Goal: Task Accomplishment & Management: Complete application form

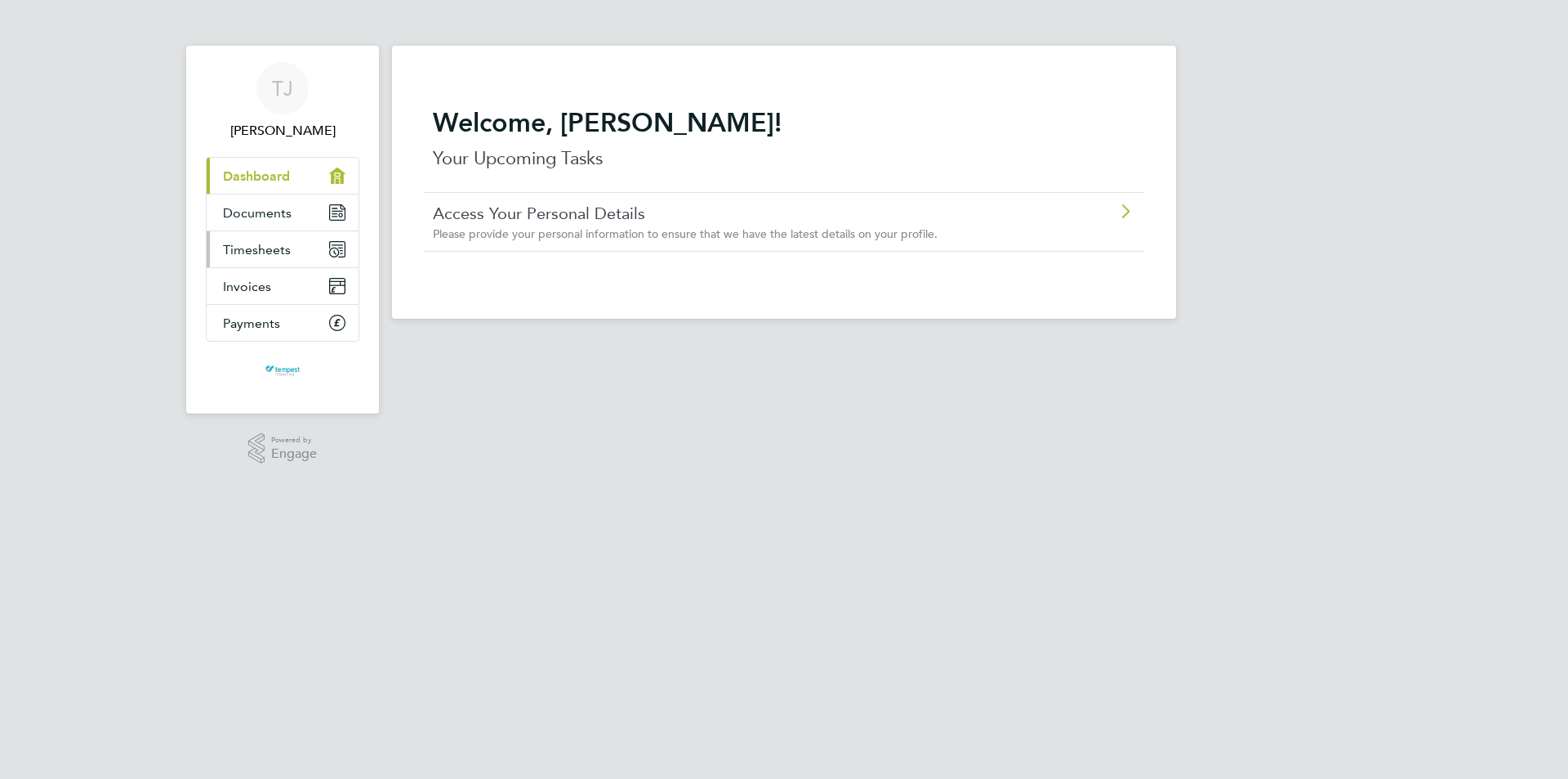
click at [270, 242] on span "Timesheets" at bounding box center [257, 250] width 68 height 15
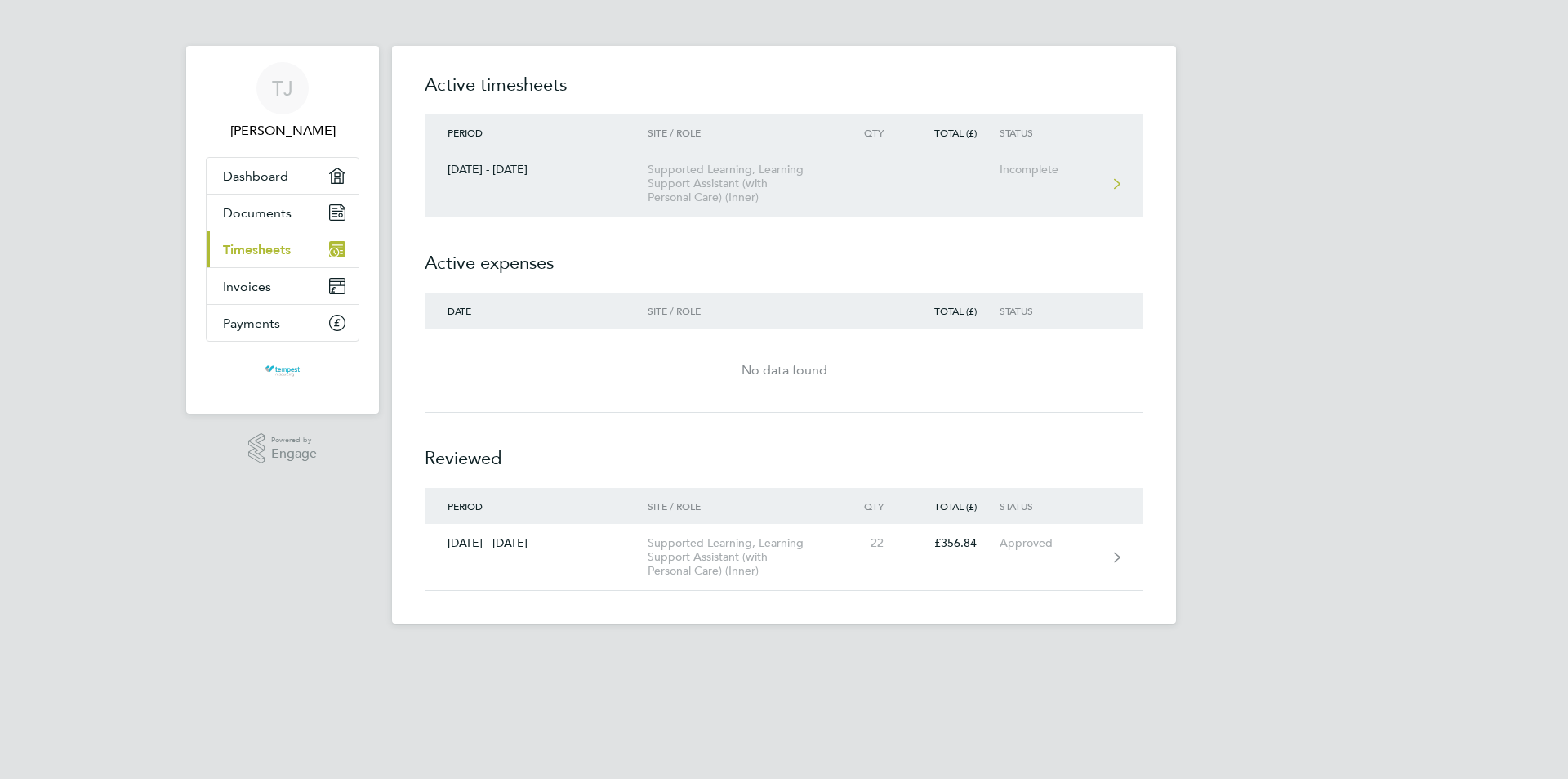
click at [1104, 176] on link "[DATE] - [DATE] Supported Learning, Learning Support Assistant (with Personal C…" at bounding box center [784, 184] width 719 height 67
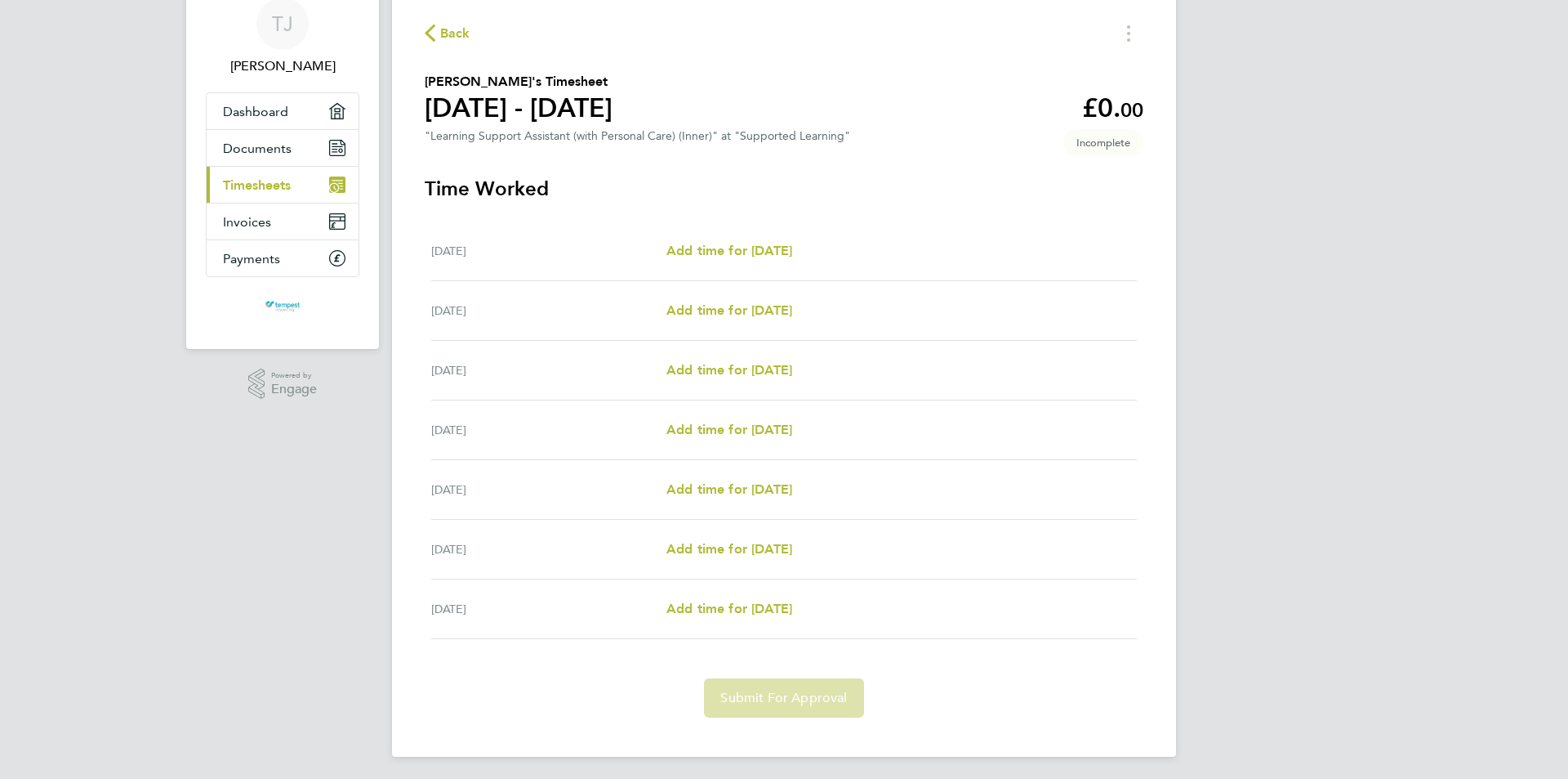
scroll to position [69, 0]
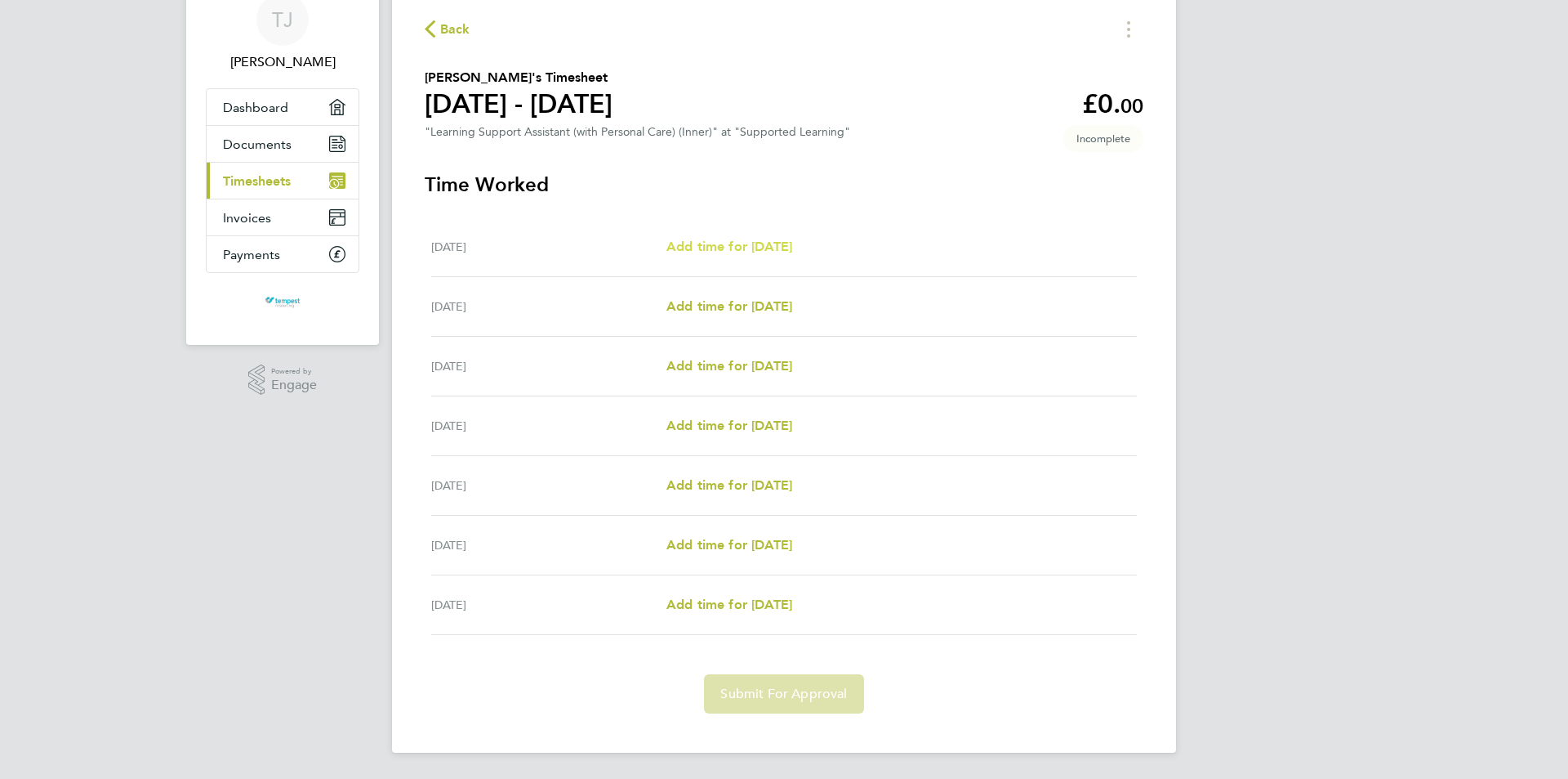
drag, startPoint x: 756, startPoint y: 261, endPoint x: 756, endPoint y: 252, distance: 9.0
click at [756, 260] on div "[DATE] Add time for [DATE] Add time for [DATE]" at bounding box center [784, 247] width 706 height 60
click at [755, 249] on span "Add time for [DATE]" at bounding box center [729, 246] width 126 height 15
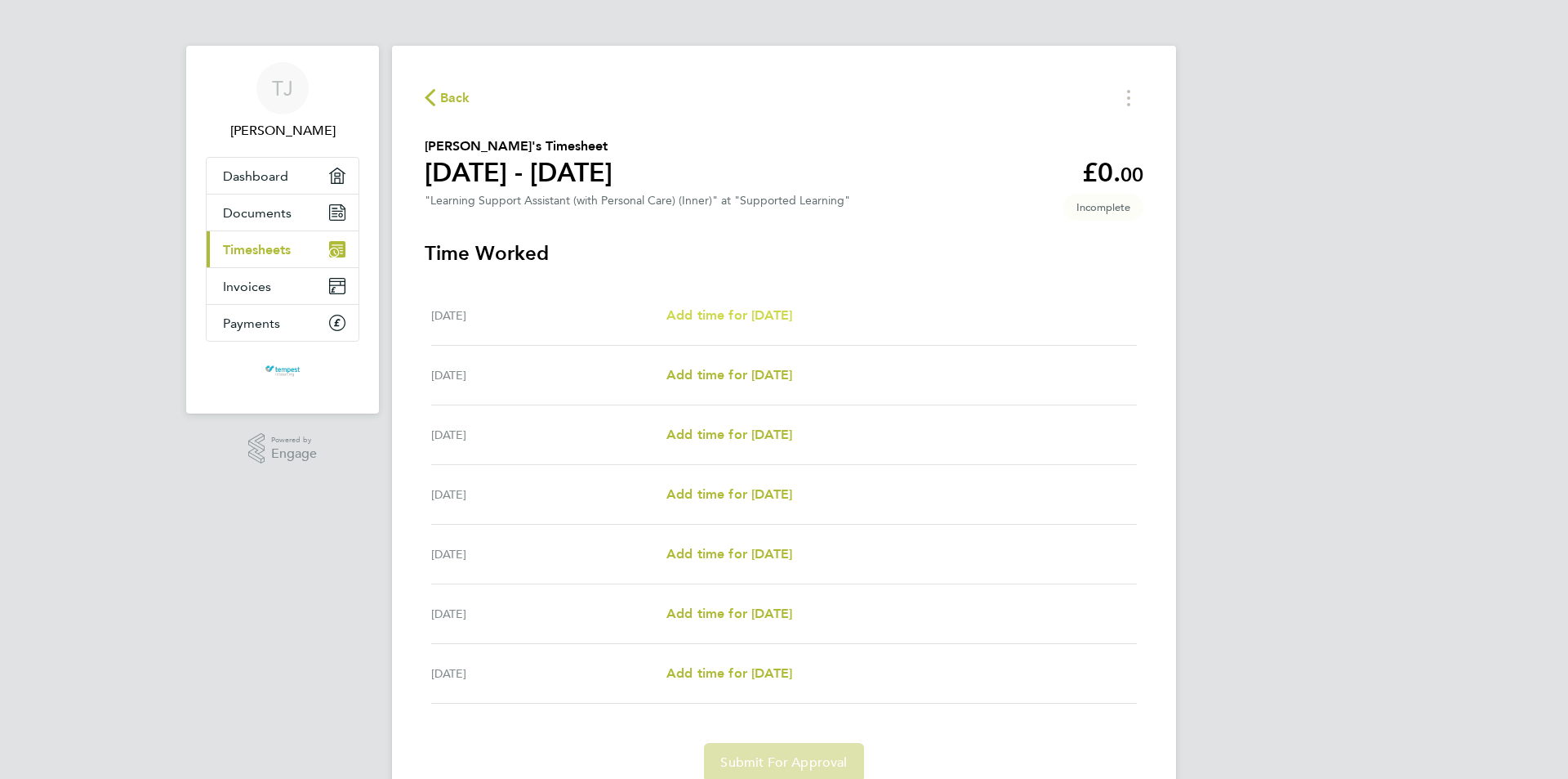
select select "60"
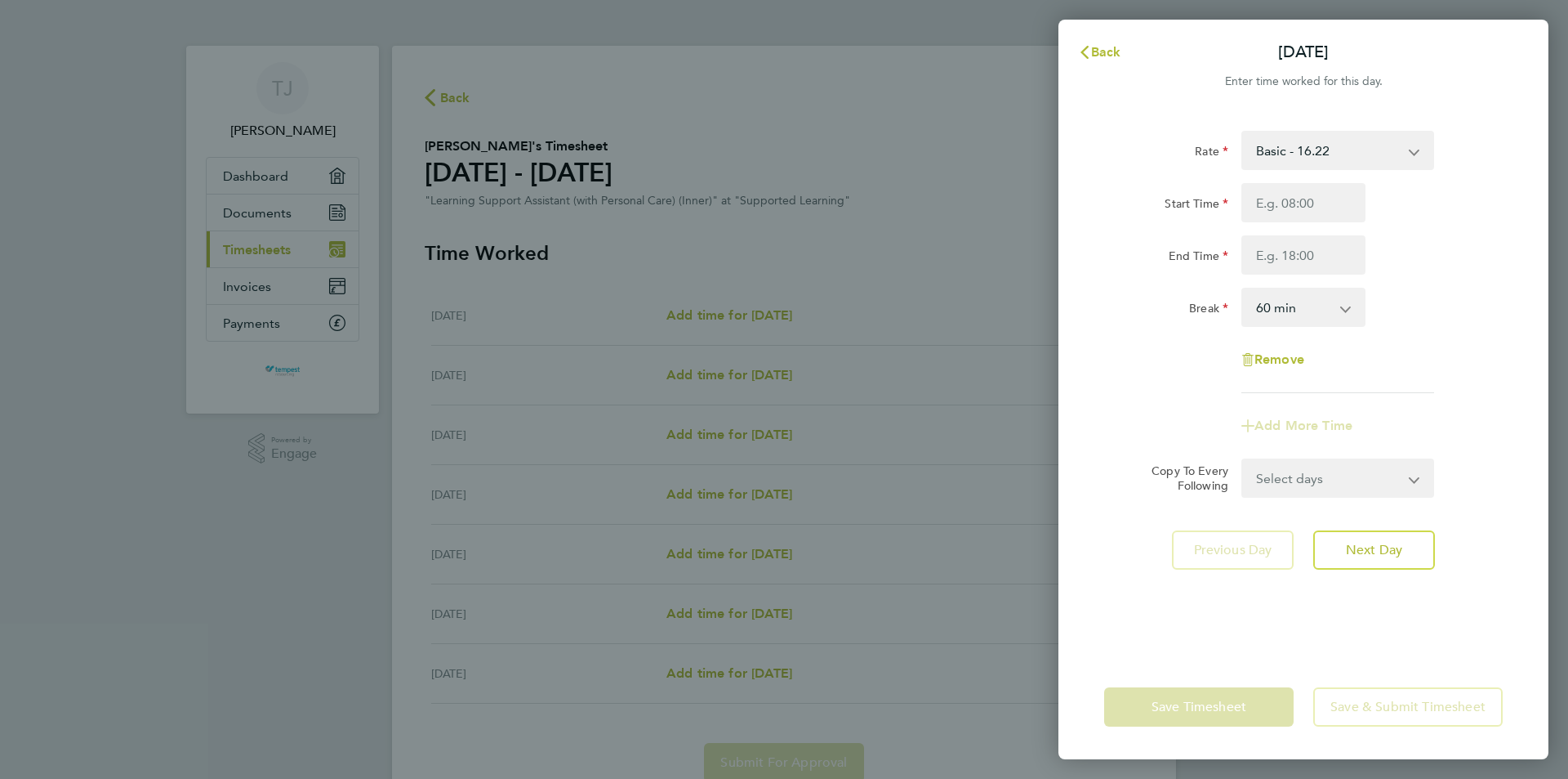
click at [1332, 165] on select "Basic - 16.22" at bounding box center [1329, 150] width 170 height 36
click at [1315, 208] on input "Start Time" at bounding box center [1303, 202] width 124 height 39
type input "09:00"
click at [1297, 258] on input "End Time" at bounding box center [1303, 255] width 124 height 39
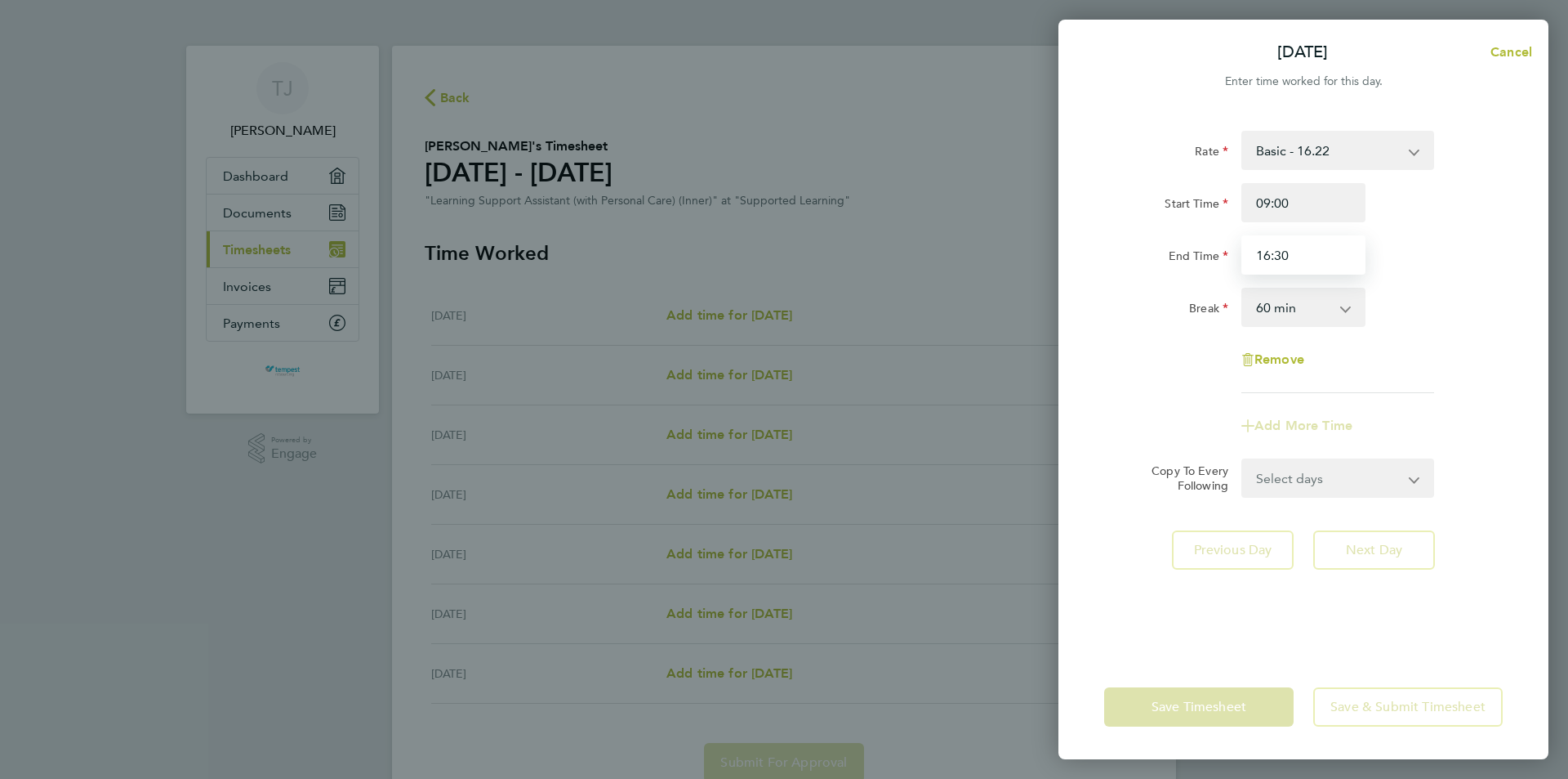
type input "16:30"
click at [1297, 499] on div "Rate Basic - 16.22 Start Time 09:00 End Time 16:30 Break 0 min 15 min 30 min 45…" at bounding box center [1304, 382] width 490 height 543
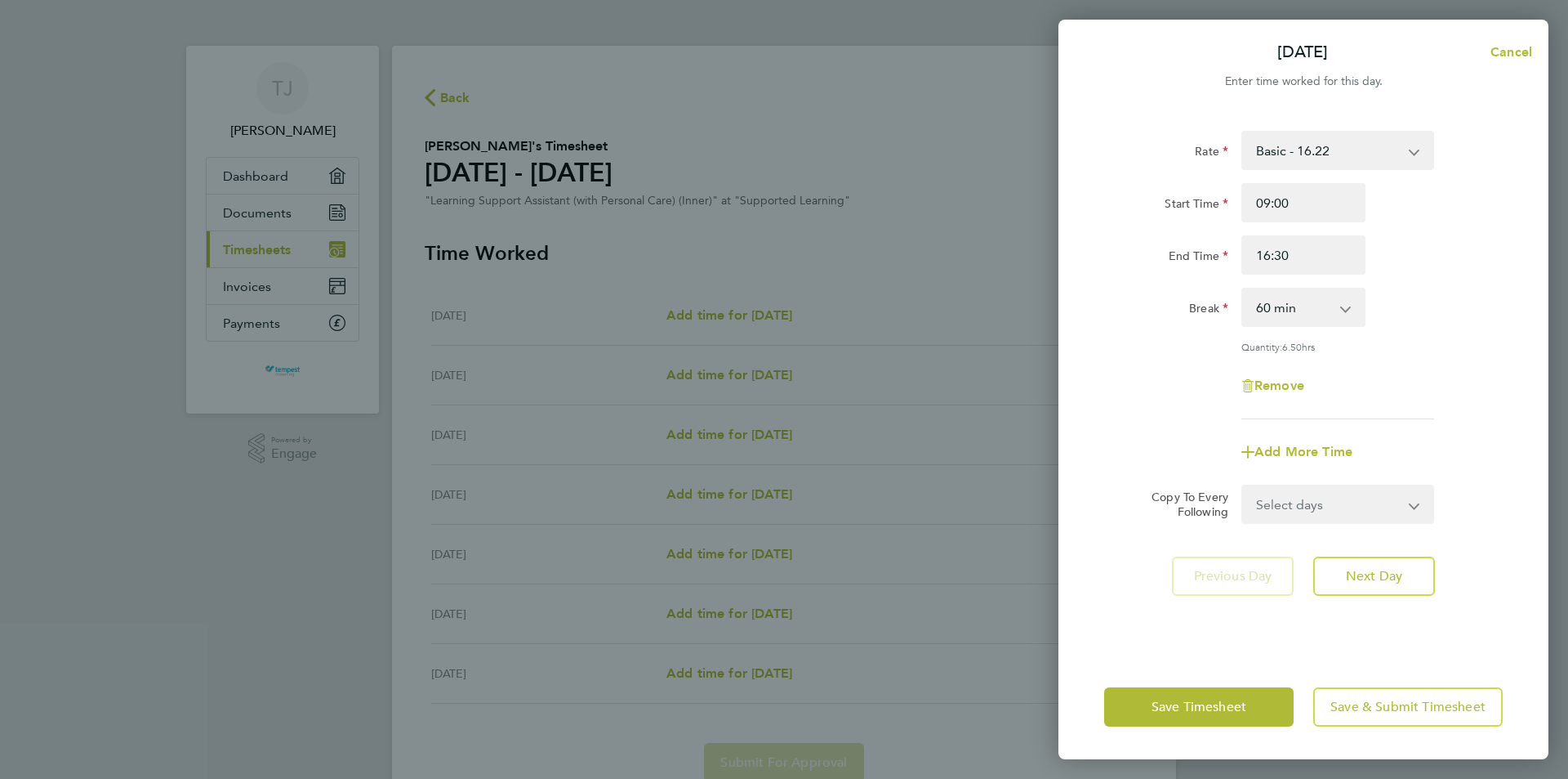
click at [1298, 502] on select "Select days Day Weekday (Mon-Fri) Weekend (Sat-Sun) [DATE] [DATE] [DATE] [DATE]…" at bounding box center [1329, 505] width 171 height 36
click at [1221, 699] on span "Save Timesheet" at bounding box center [1199, 706] width 95 height 16
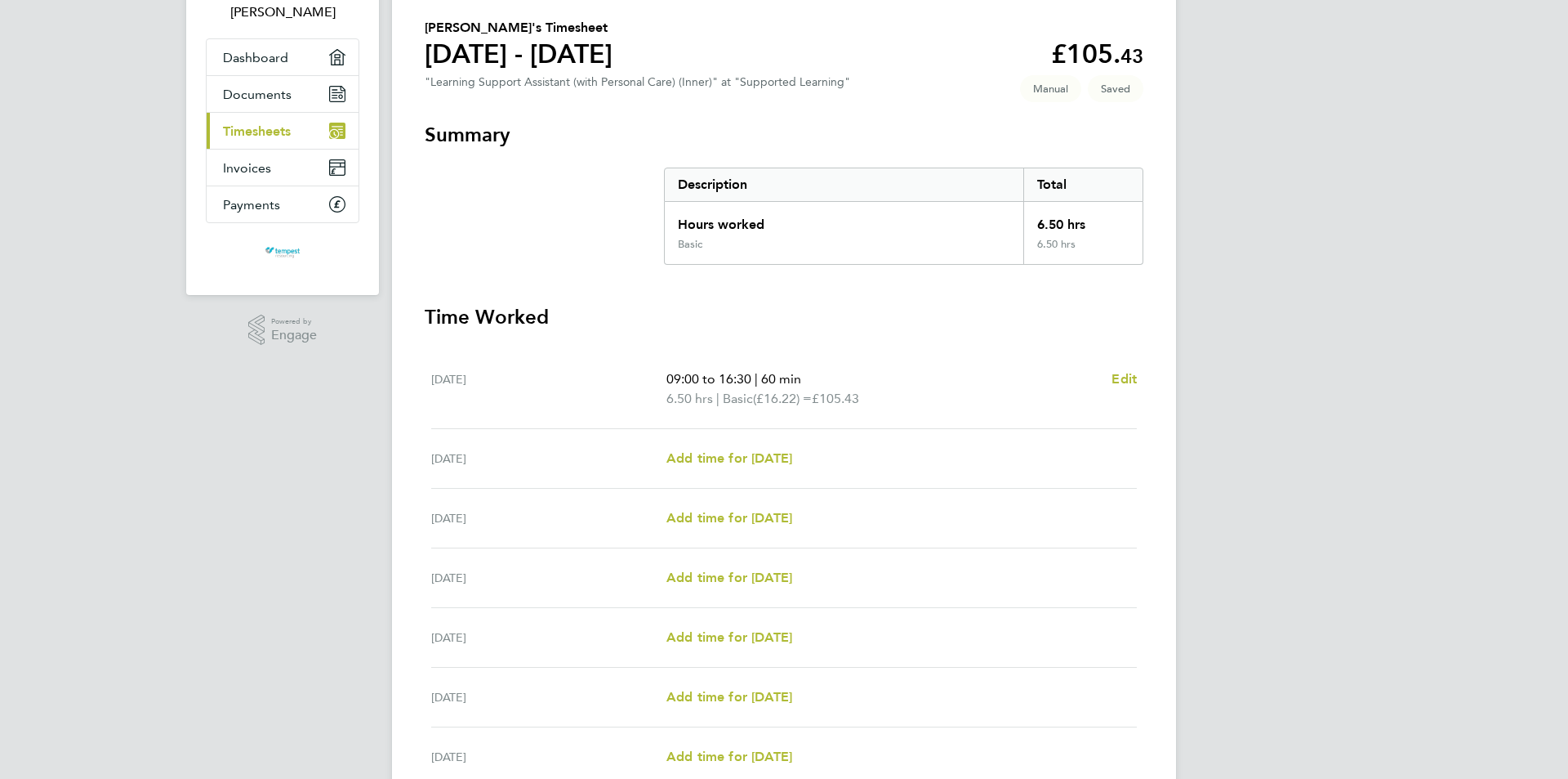
scroll to position [164, 0]
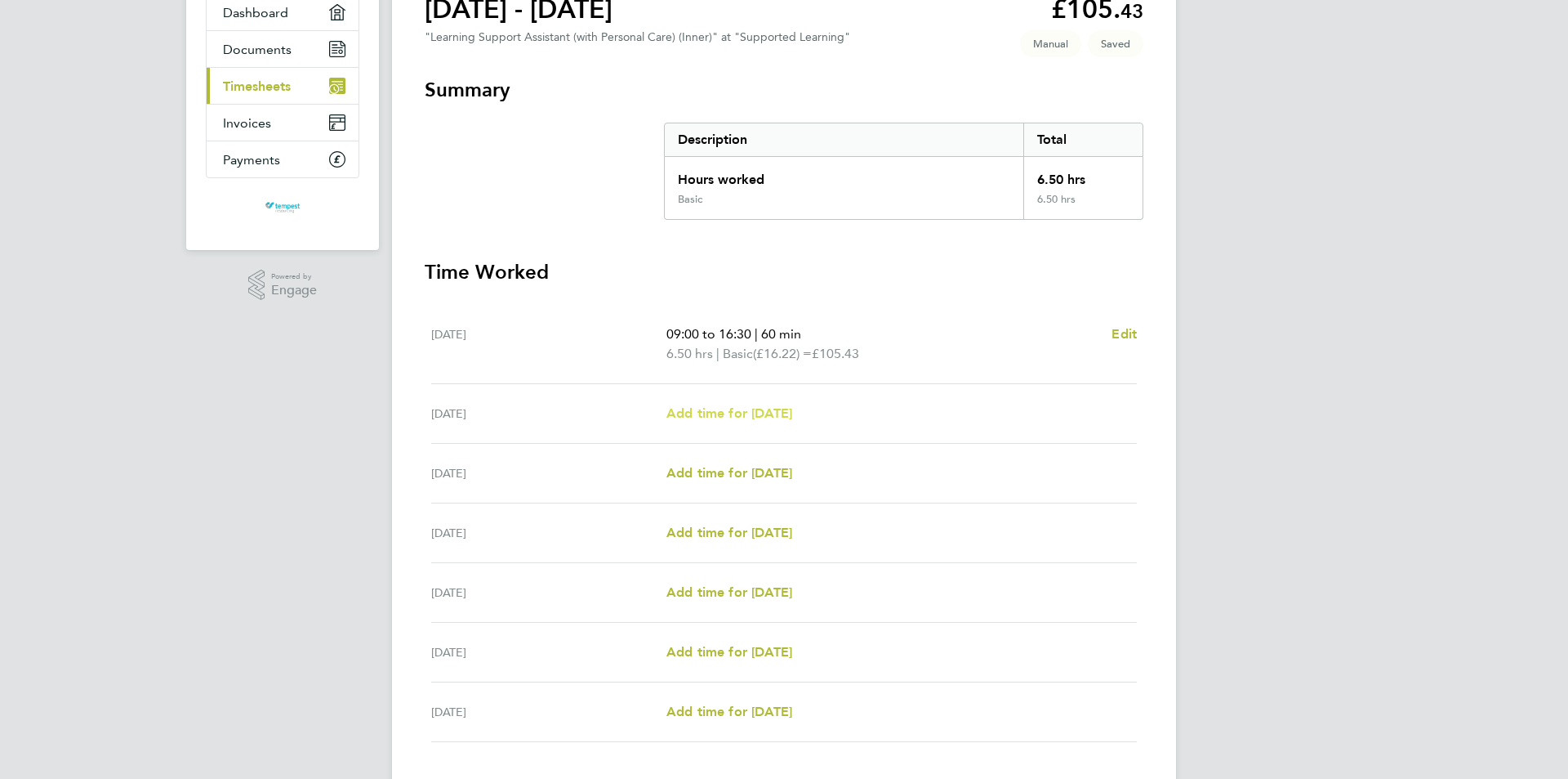
click at [792, 412] on span "Add time for [DATE]" at bounding box center [729, 413] width 126 height 15
select select "60"
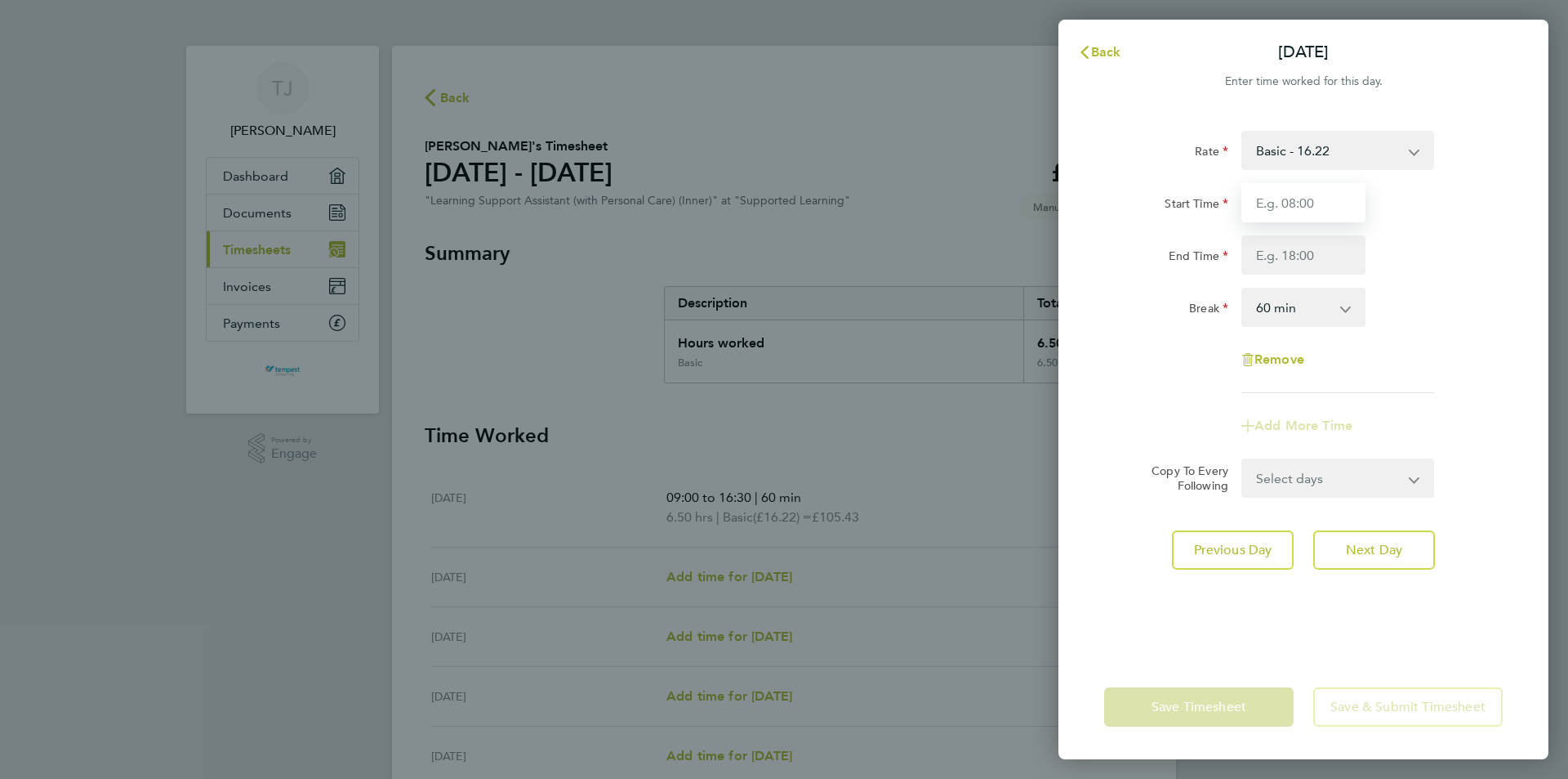
click at [1289, 200] on input "Start Time" at bounding box center [1303, 202] width 124 height 39
type input "09:00"
click at [1287, 259] on input "End Time" at bounding box center [1303, 255] width 124 height 39
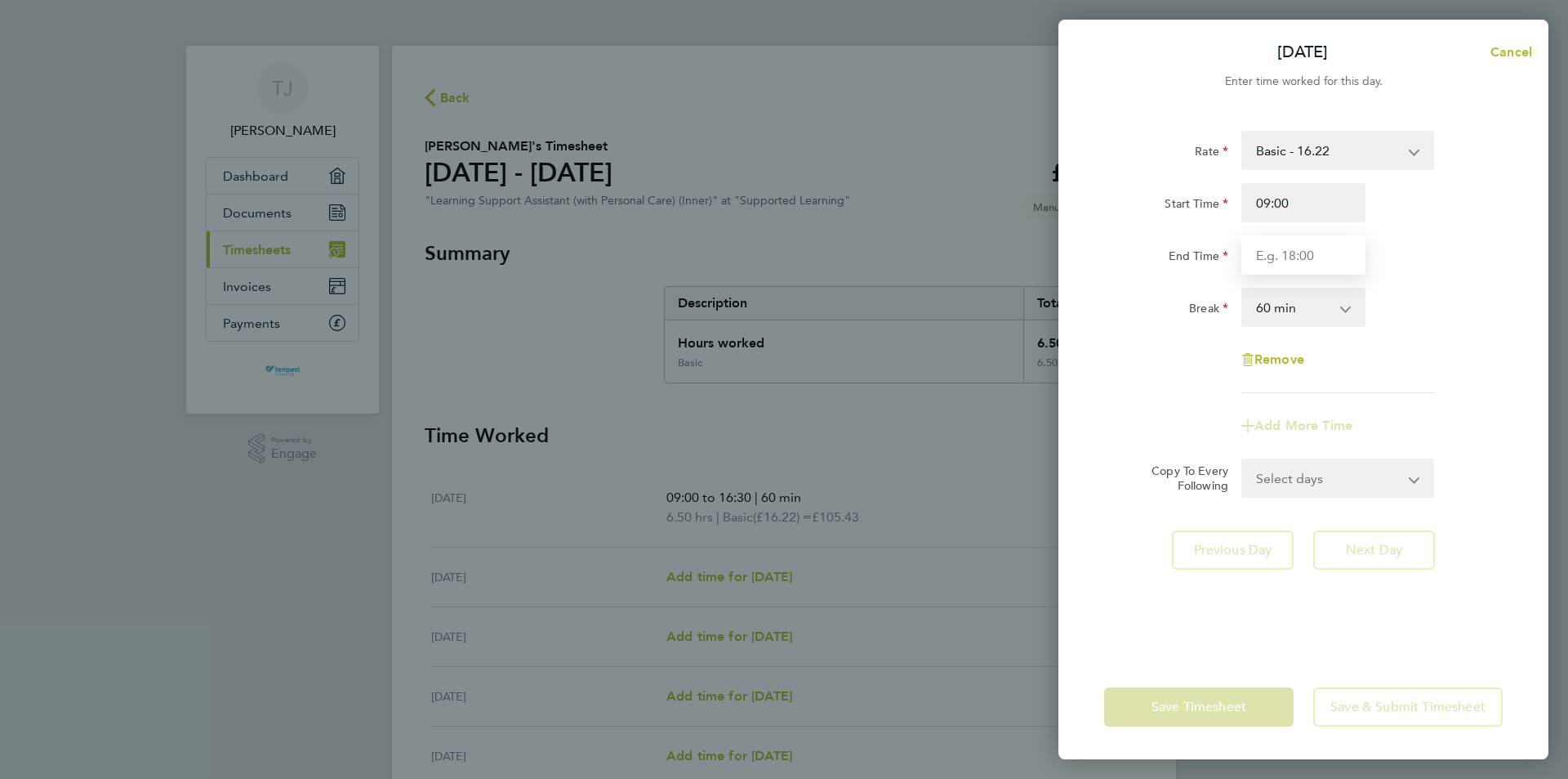
drag, startPoint x: 1257, startPoint y: 283, endPoint x: 1287, endPoint y: 263, distance: 36.1
click at [1287, 263] on input "End Time" at bounding box center [1303, 255] width 124 height 39
type input "17:00"
click at [1269, 499] on div "Rate Basic - 16.22 Start Time 09:00 End Time 17:00 Break 0 min 15 min 30 min 45…" at bounding box center [1304, 382] width 490 height 543
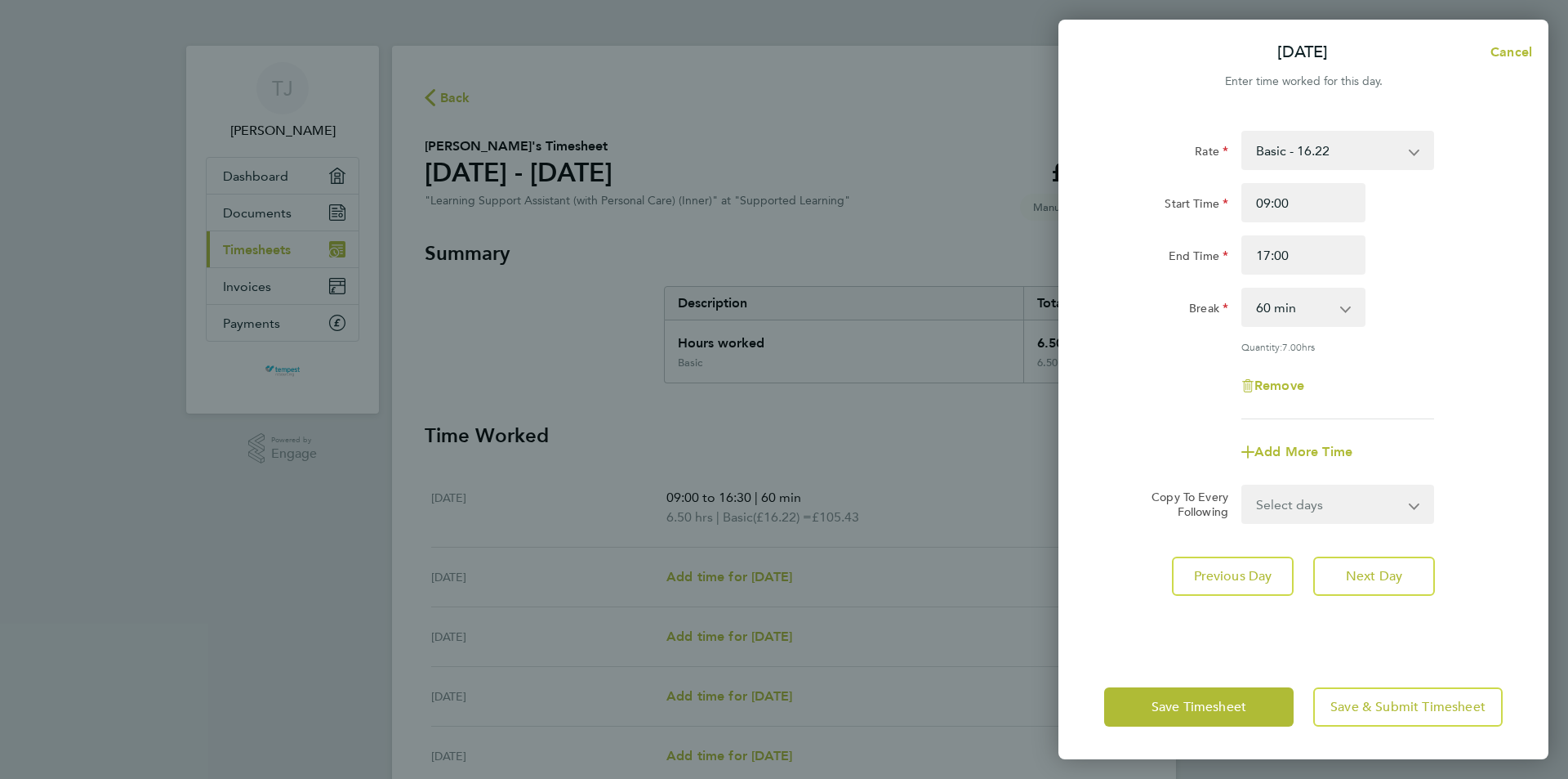
click at [1225, 682] on div "Save Timesheet Save & Submit Timesheet" at bounding box center [1304, 706] width 490 height 104
click at [1237, 700] on span "Save Timesheet" at bounding box center [1199, 706] width 95 height 16
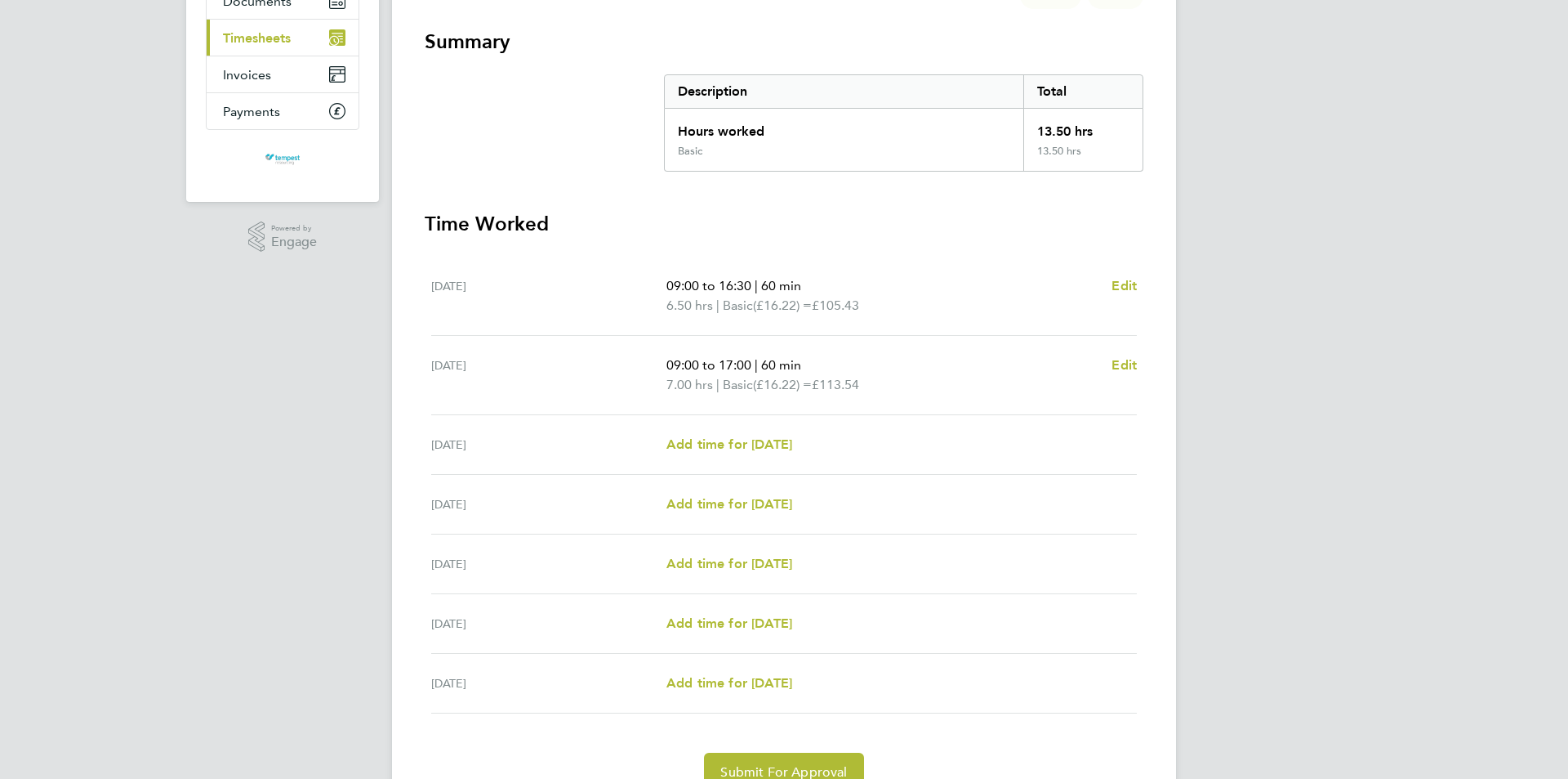
scroll to position [245, 0]
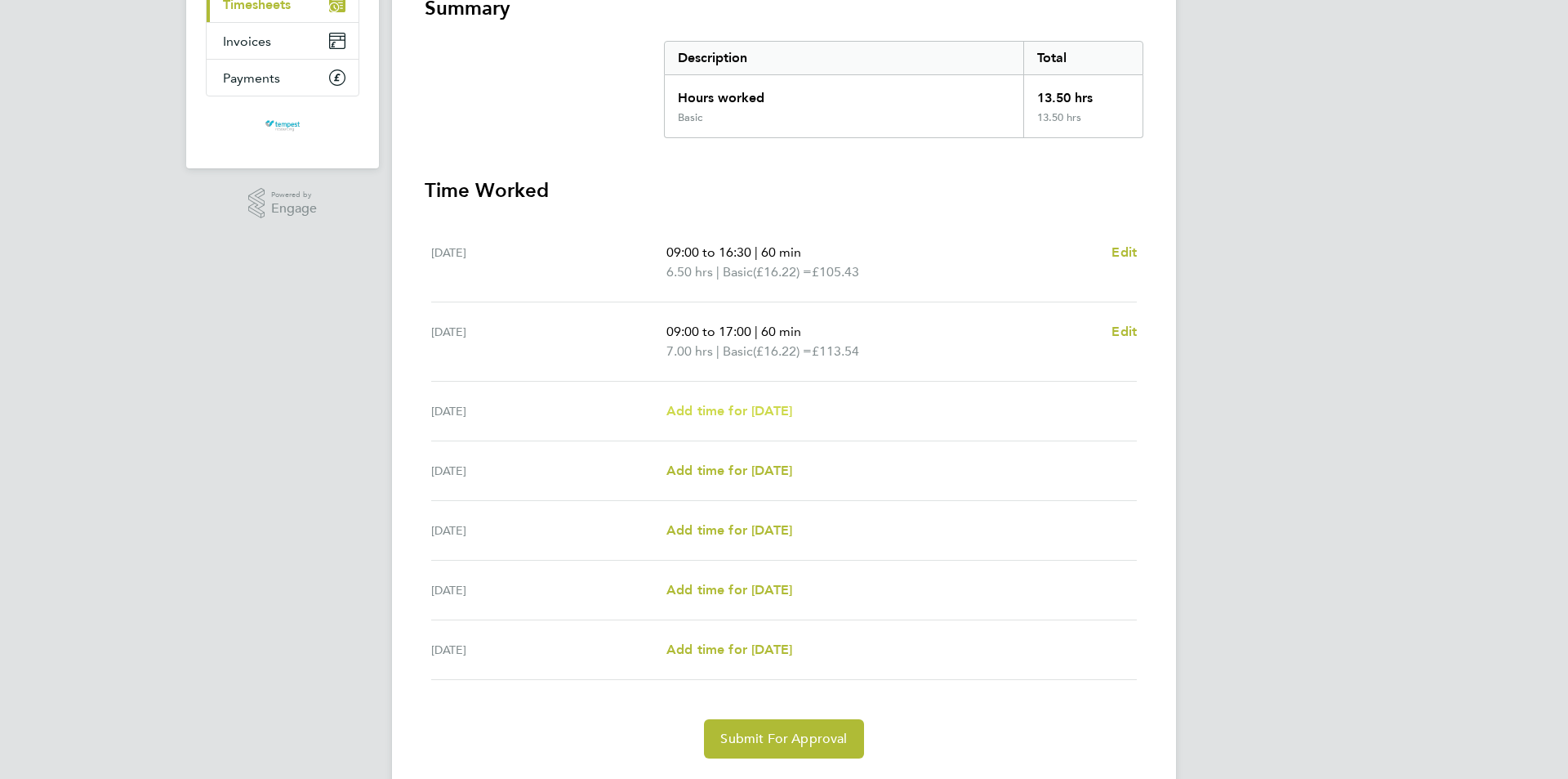
click at [766, 408] on span "Add time for [DATE]" at bounding box center [729, 411] width 126 height 15
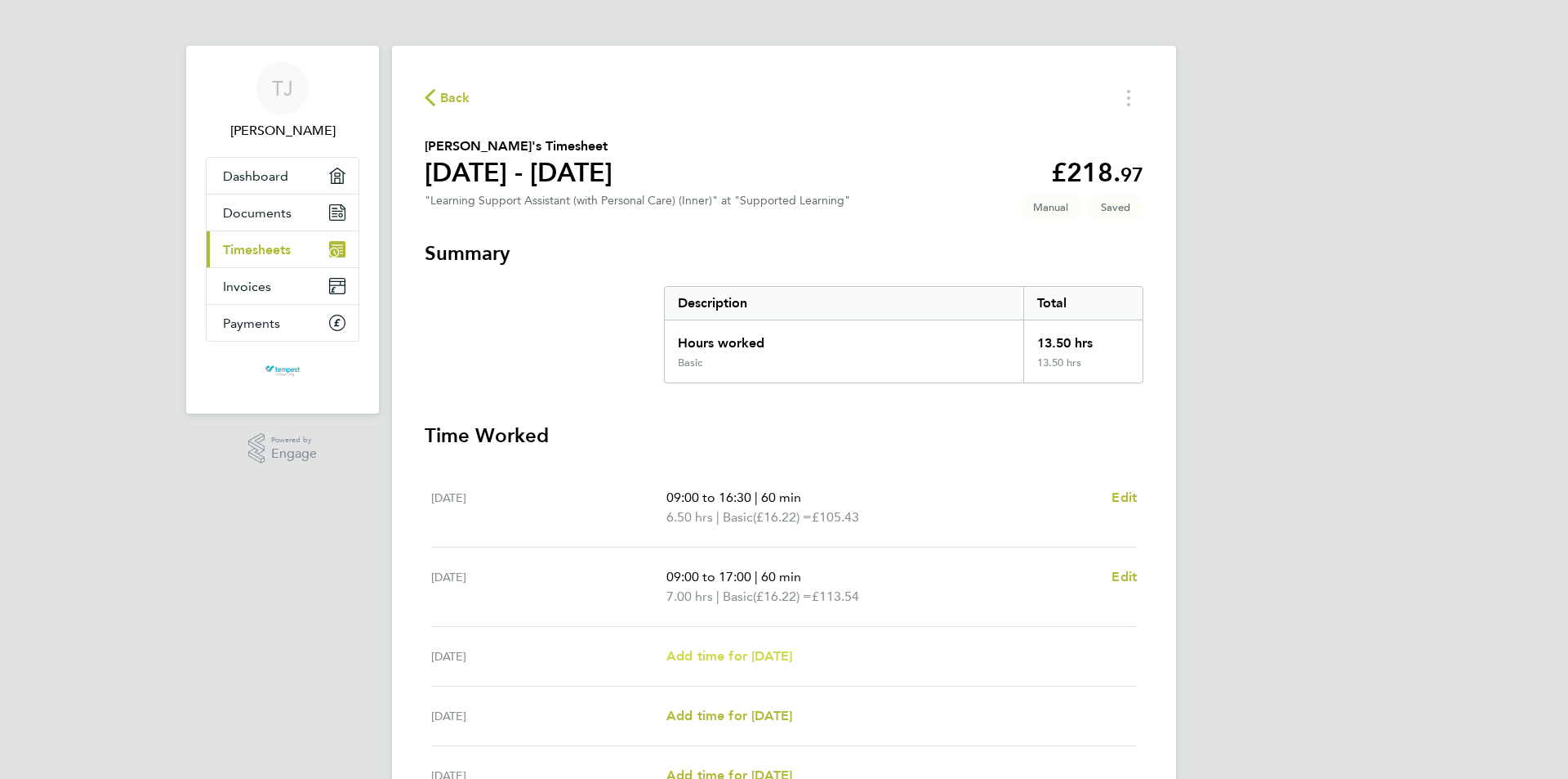
select select "60"
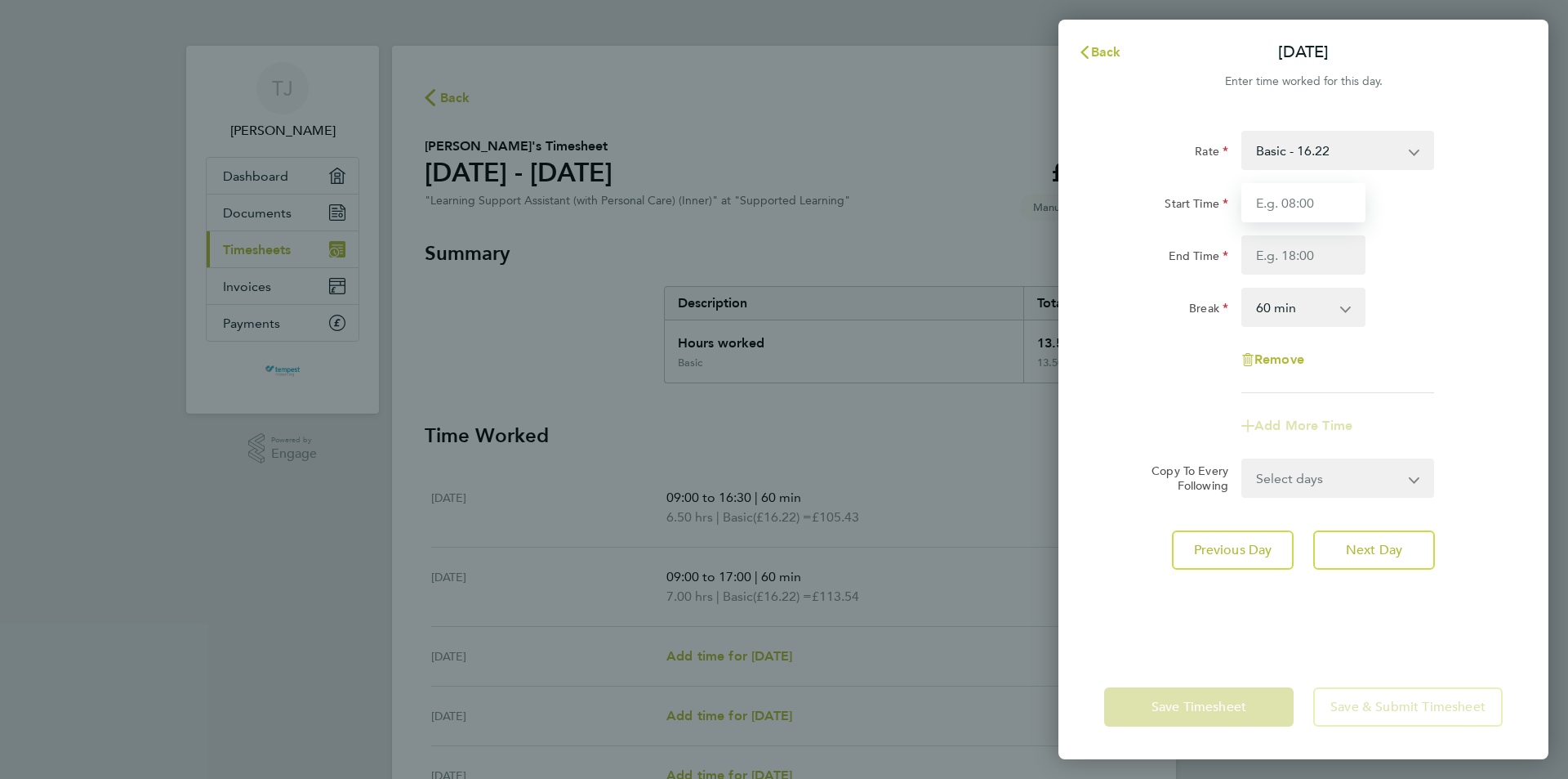
click at [1293, 186] on input "Start Time" at bounding box center [1303, 202] width 124 height 39
type input "09:00"
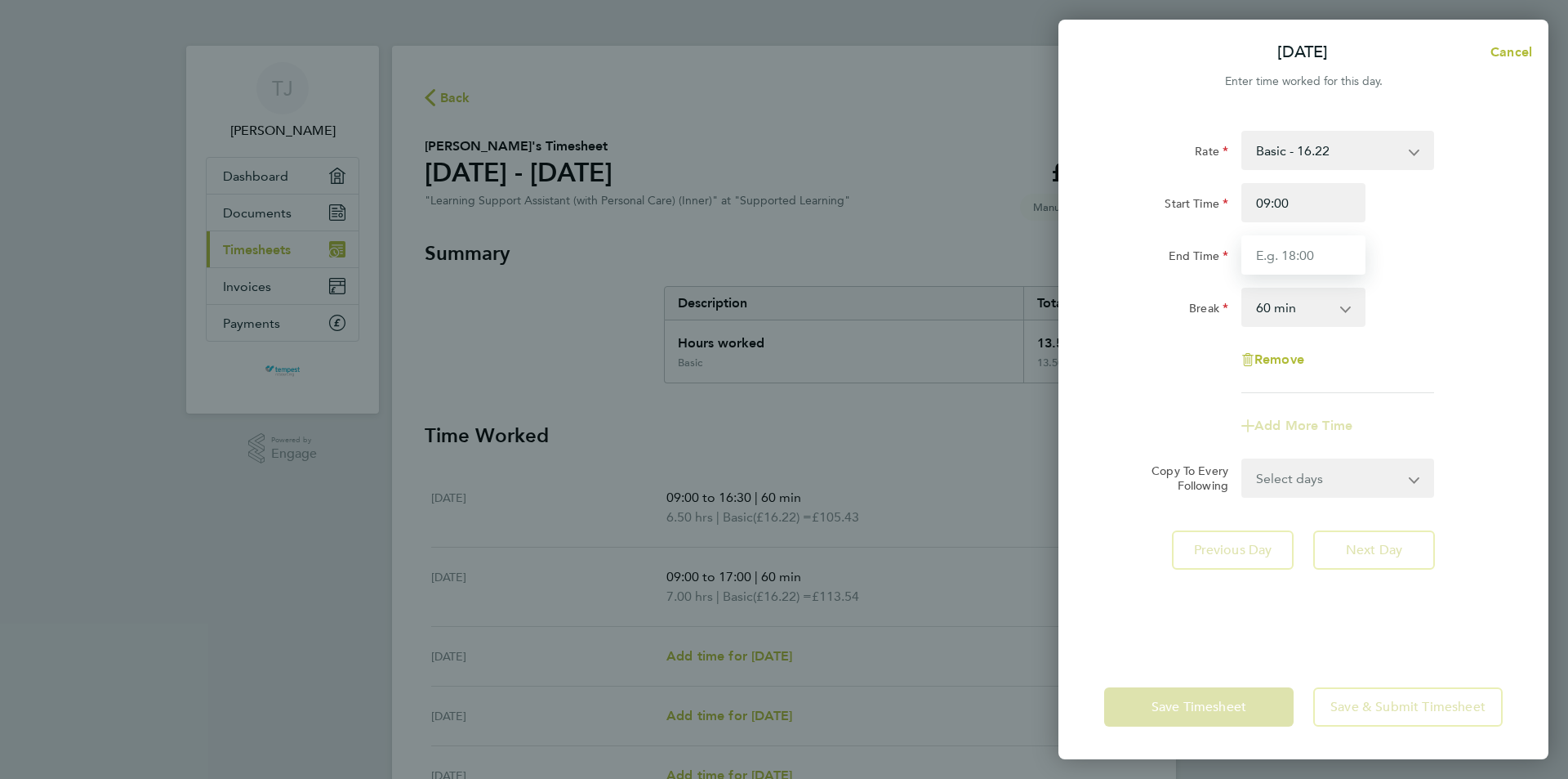
click at [1287, 272] on input "End Time" at bounding box center [1303, 255] width 124 height 39
type input "16:30"
click at [1299, 490] on select "Select days Day Weekday (Mon-Fri) Weekend (Sat-Sun) [DATE] [DATE] [DATE] [DATE]" at bounding box center [1329, 478] width 171 height 36
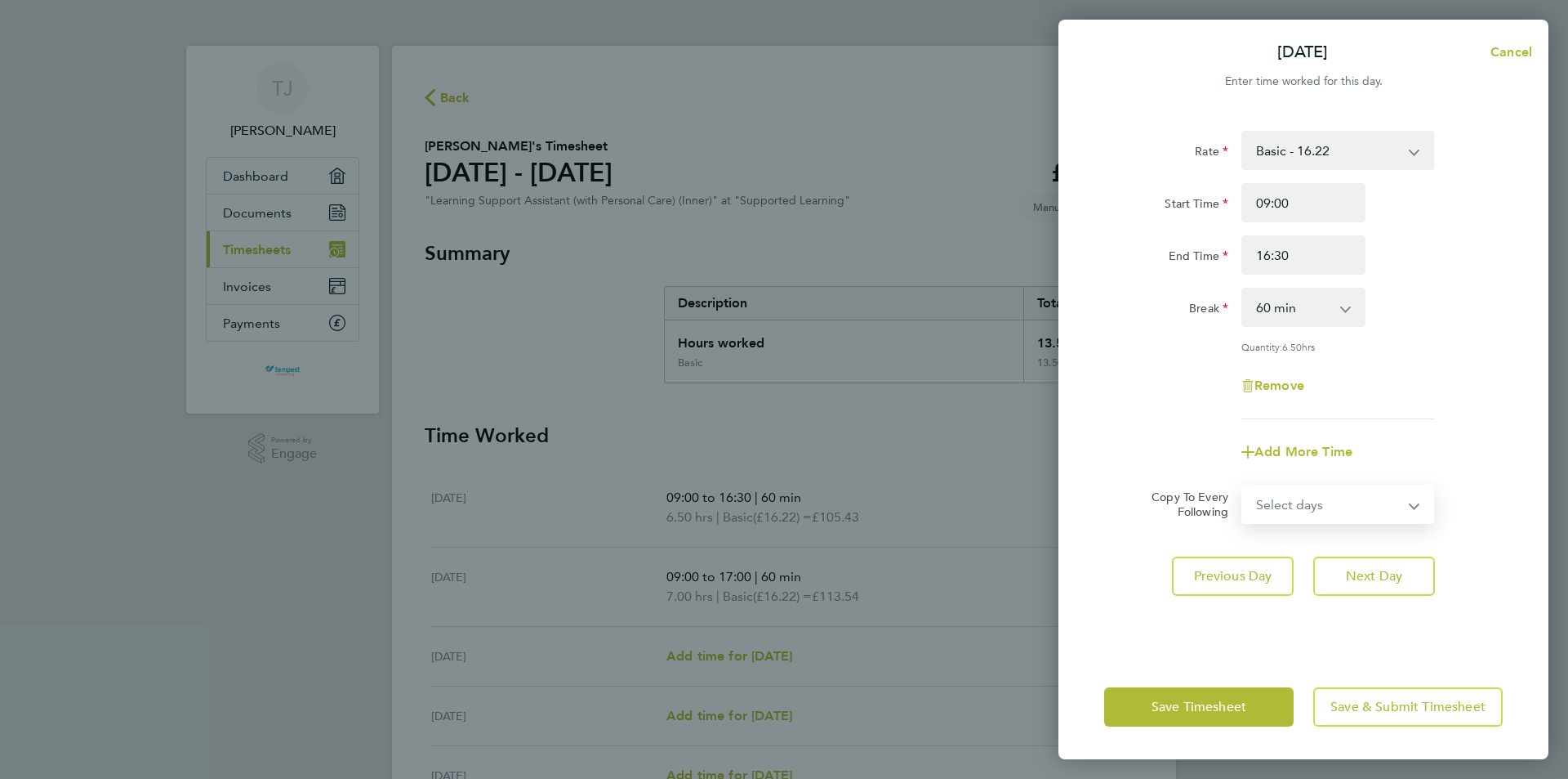
click at [1478, 457] on div "Add More Time" at bounding box center [1303, 451] width 412 height 39
click at [1212, 711] on span "Save Timesheet" at bounding box center [1199, 706] width 95 height 16
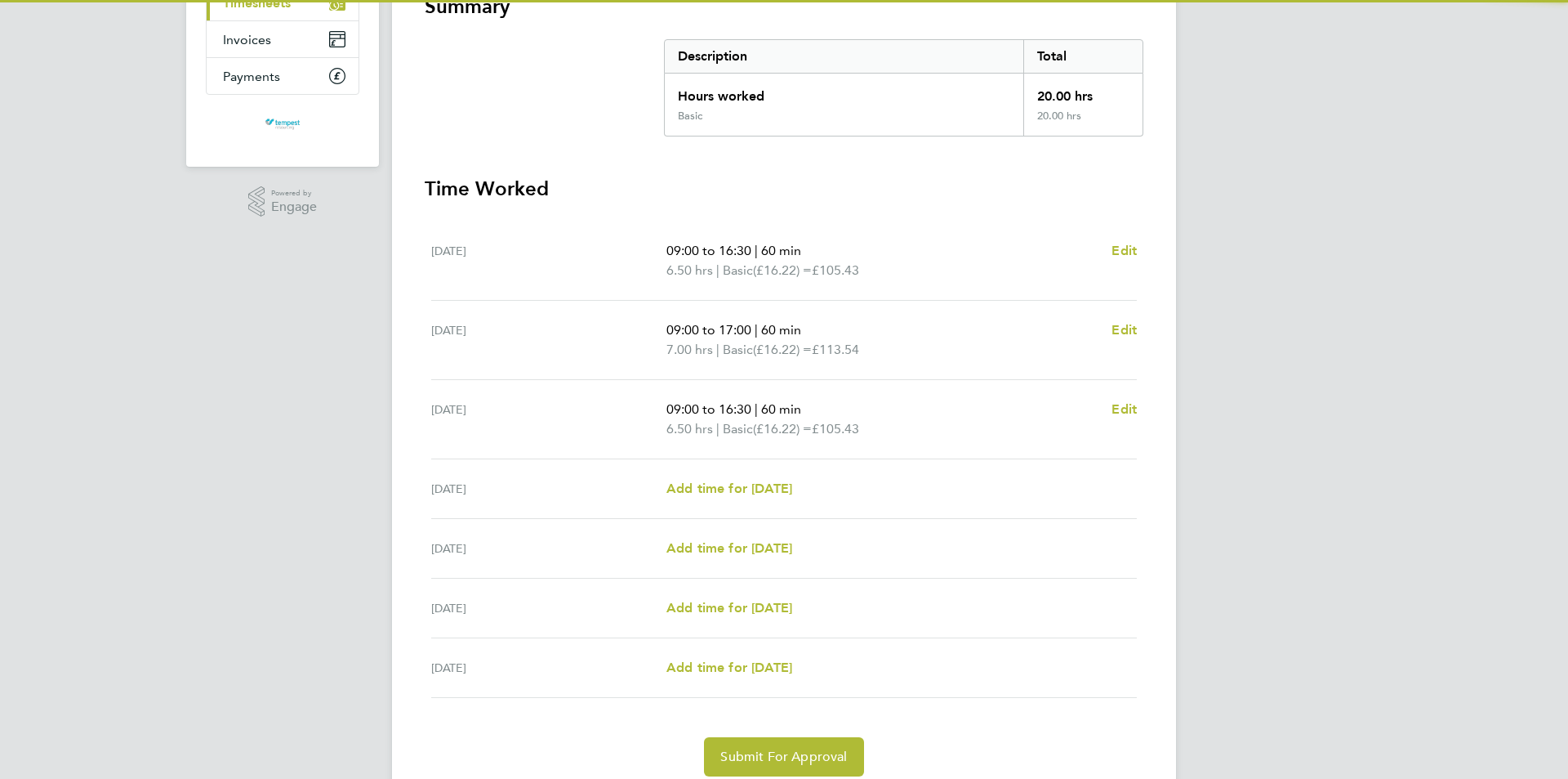
scroll to position [310, 0]
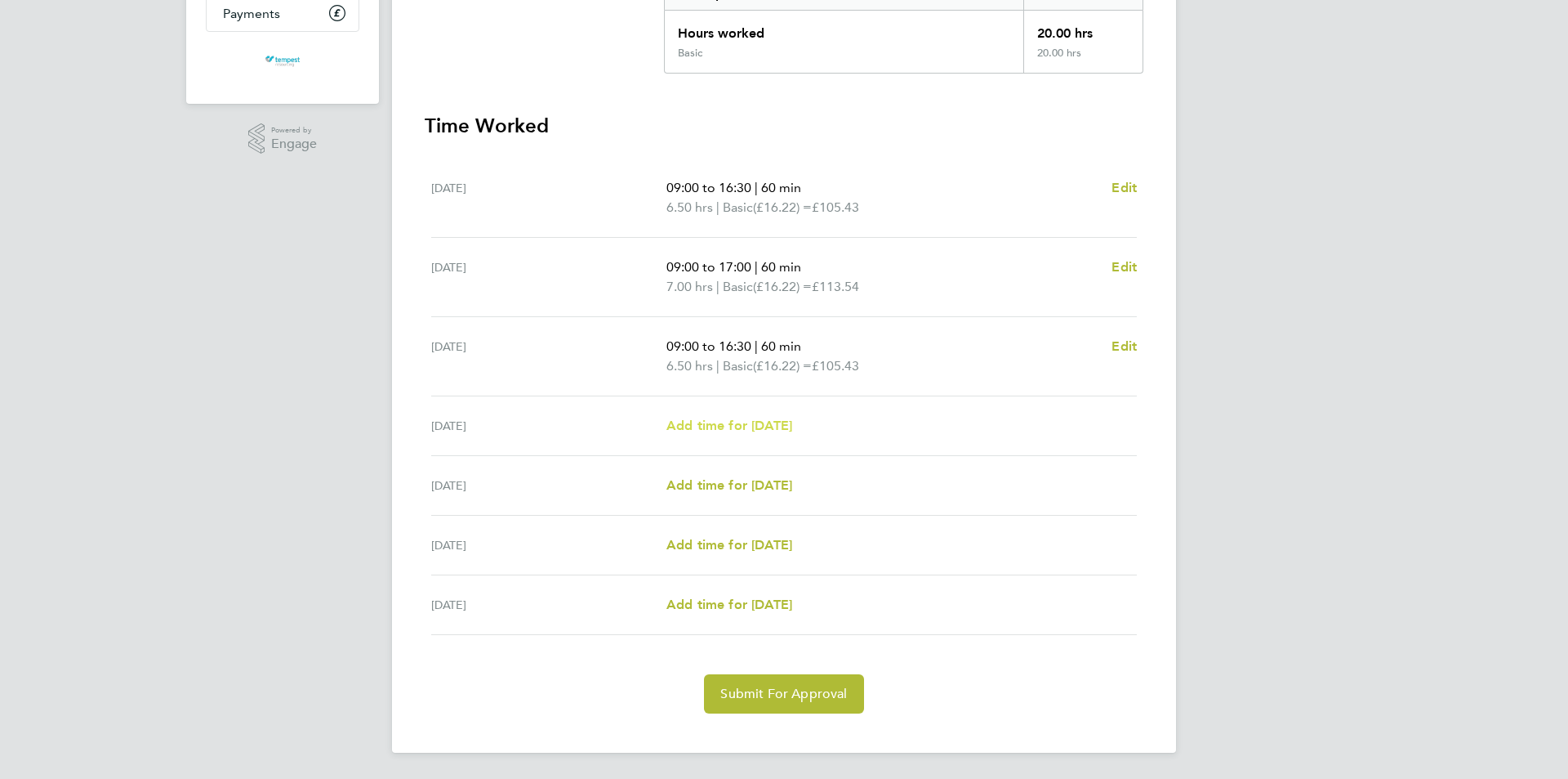
click at [792, 428] on span "Add time for [DATE]" at bounding box center [729, 425] width 126 height 15
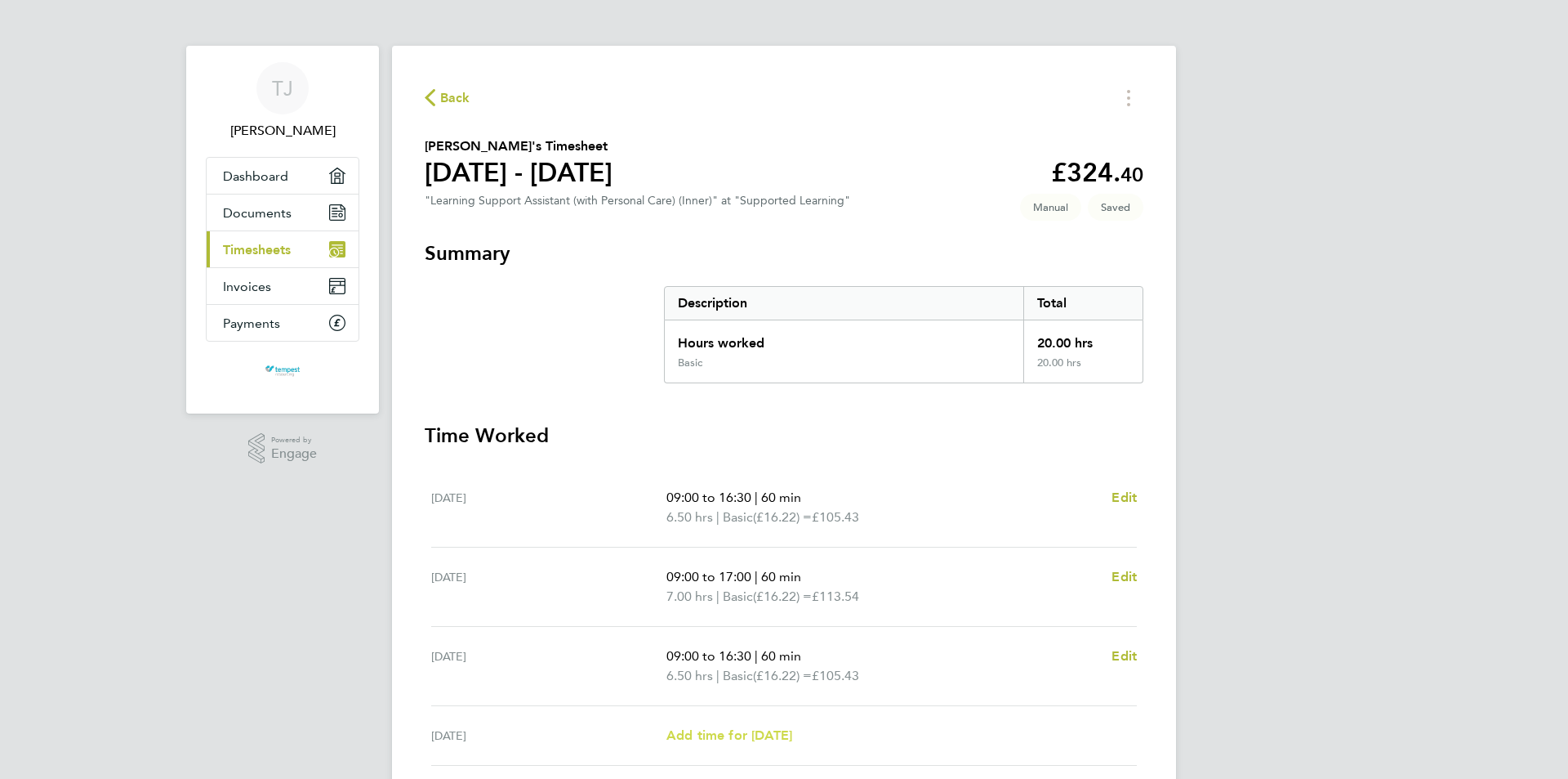
select select "60"
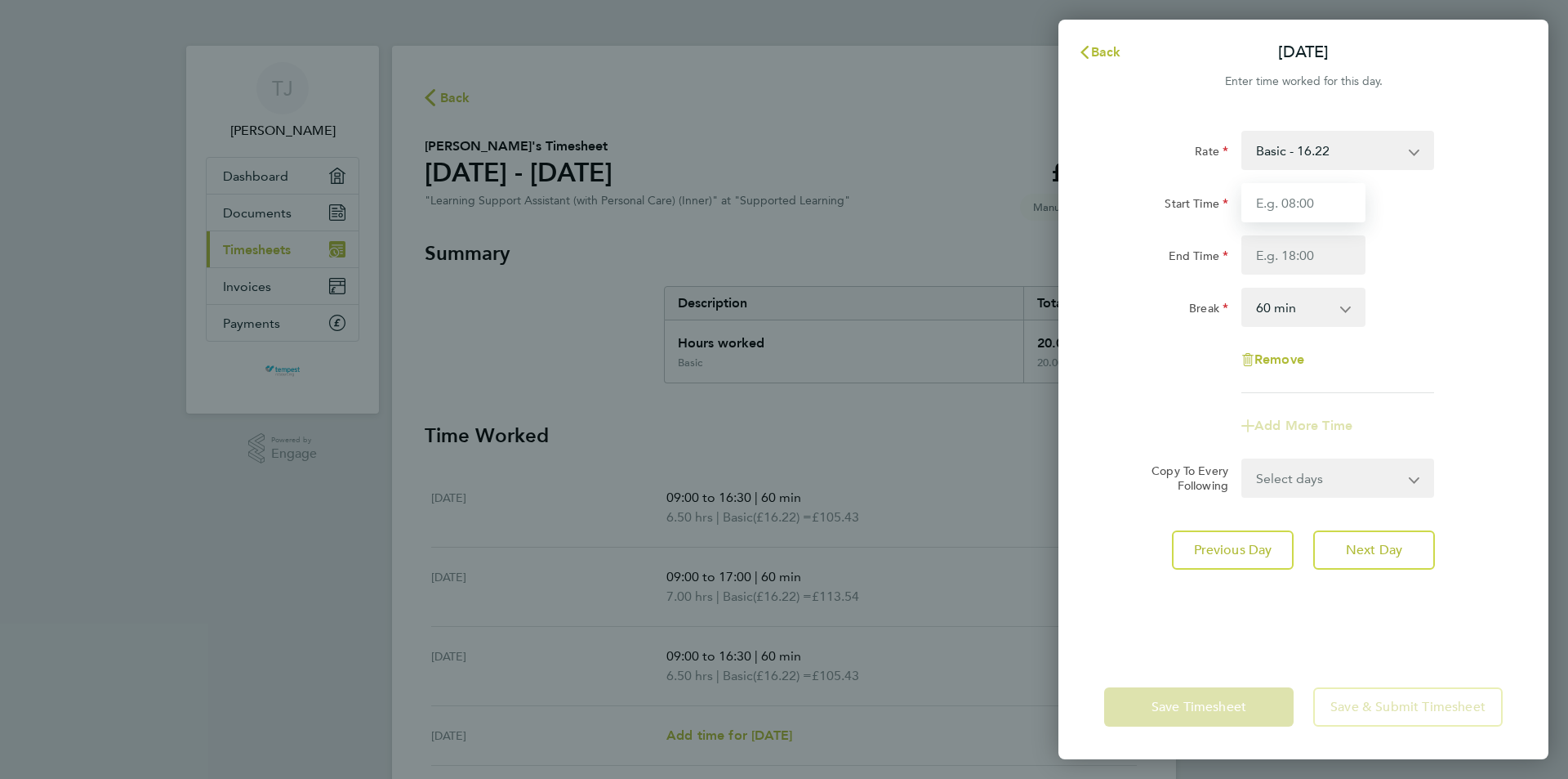
click at [1307, 200] on input "Start Time" at bounding box center [1303, 202] width 124 height 39
type input "09:00"
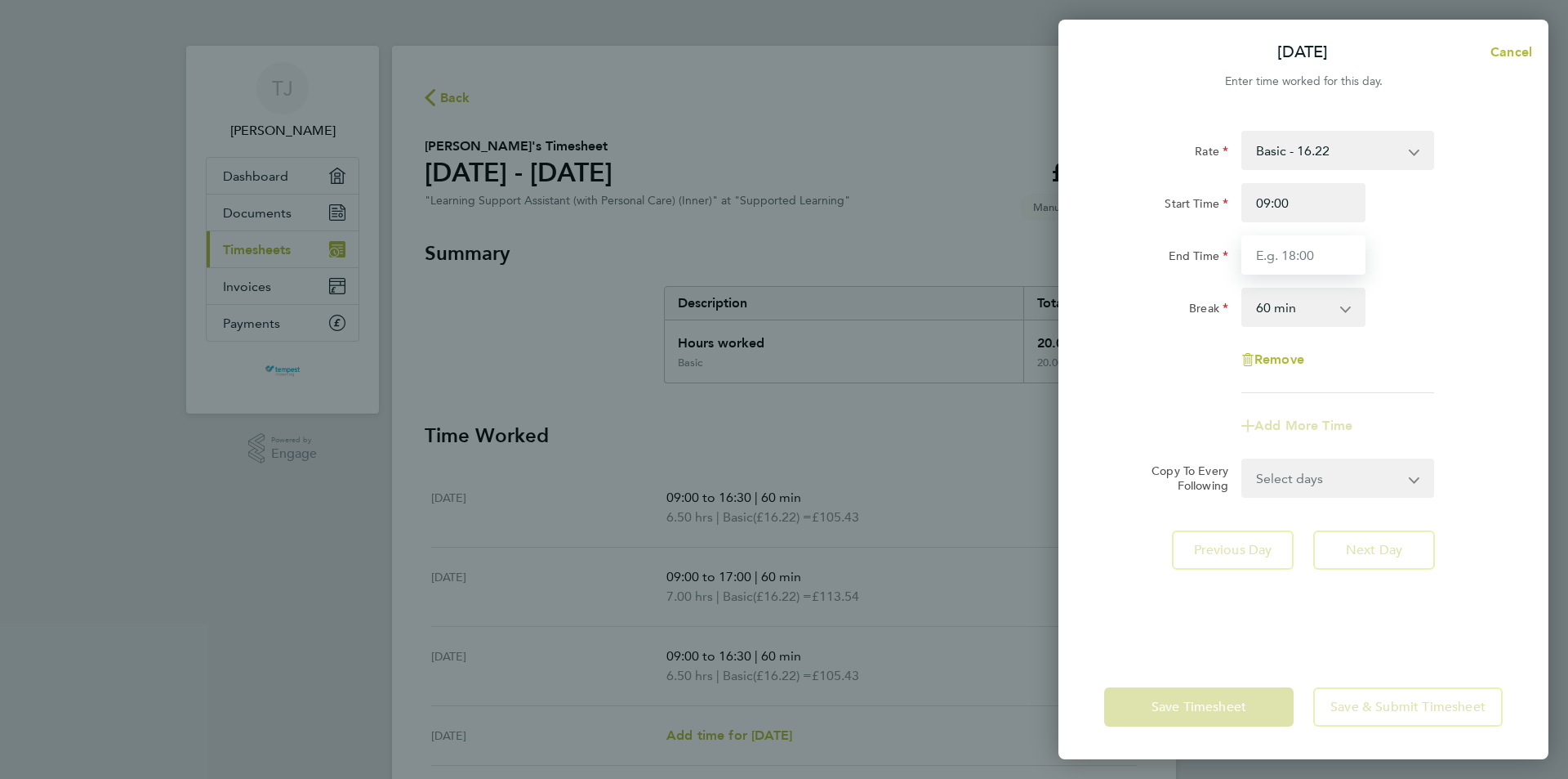
drag, startPoint x: 1316, startPoint y: 254, endPoint x: 1293, endPoint y: 252, distance: 23.1
click at [1293, 252] on input "End Time" at bounding box center [1303, 255] width 124 height 39
type input "16:30"
click at [1316, 480] on form "Rate Basic - 16.22 Start Time 09:00 End Time 16:30 Break 0 min 15 min 30 min 45…" at bounding box center [1303, 314] width 398 height 367
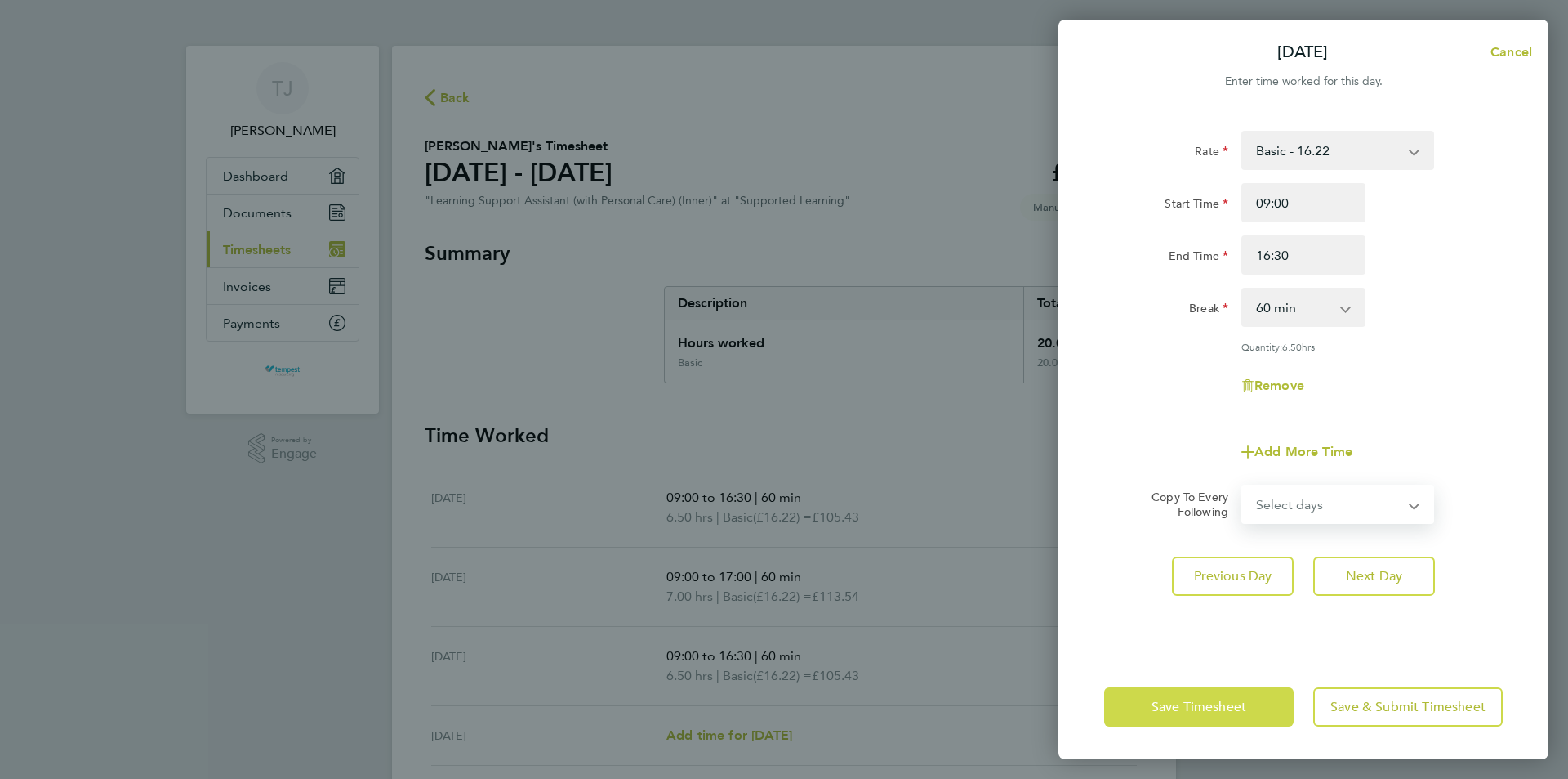
click at [1255, 711] on button "Save Timesheet" at bounding box center [1199, 706] width 189 height 39
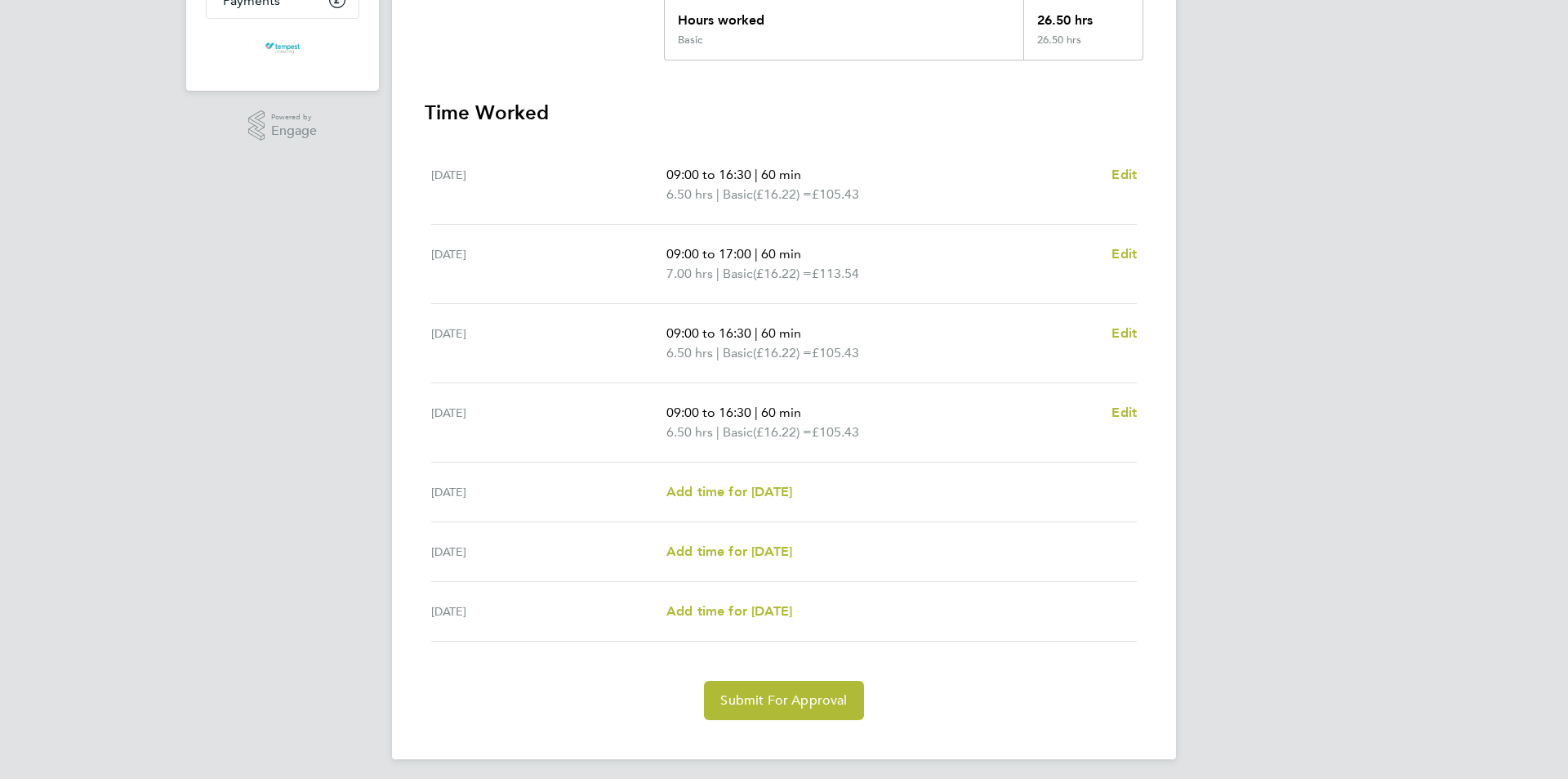
scroll to position [329, 0]
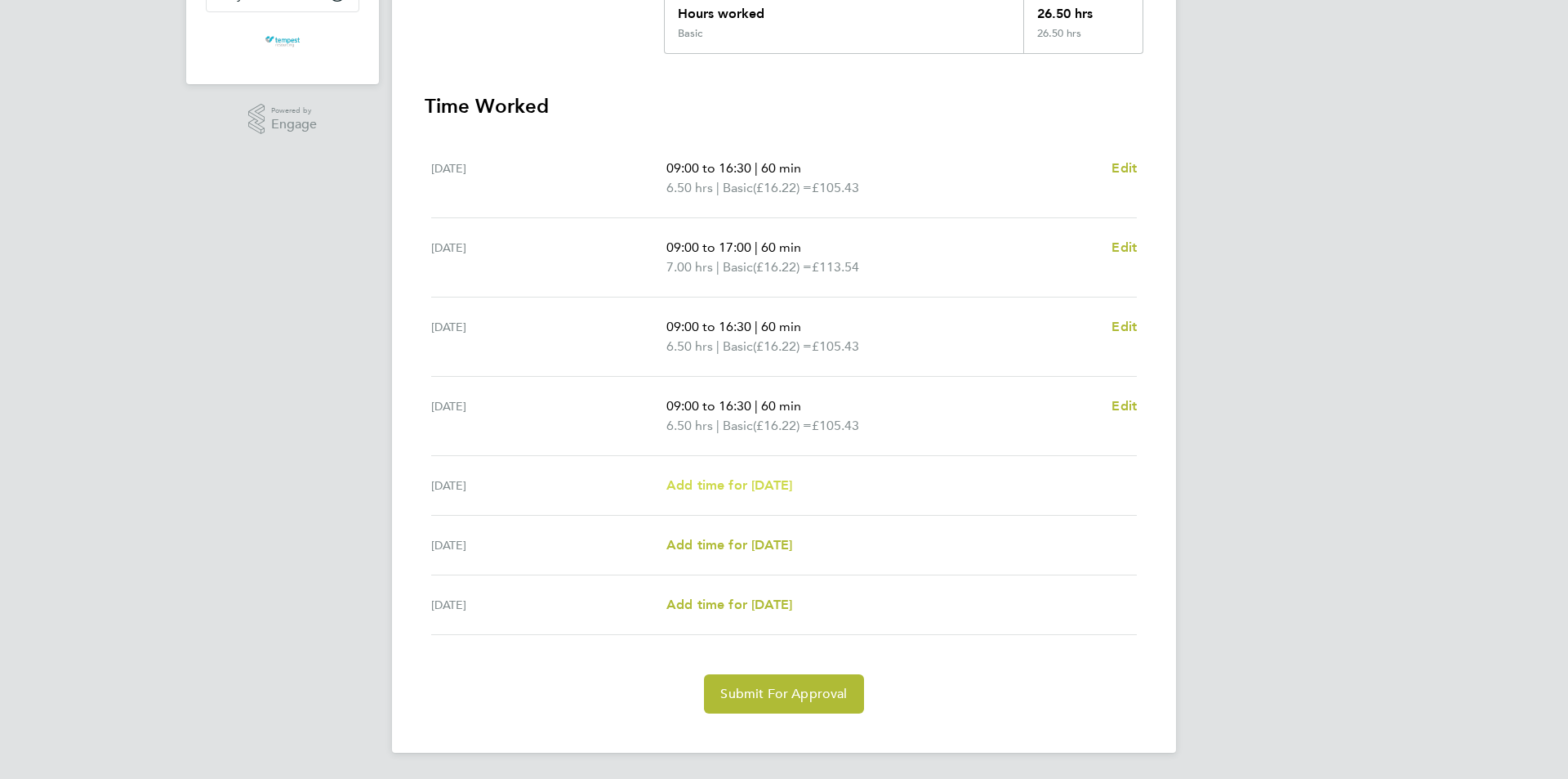
click at [792, 481] on span "Add time for [DATE]" at bounding box center [729, 485] width 126 height 15
select select "60"
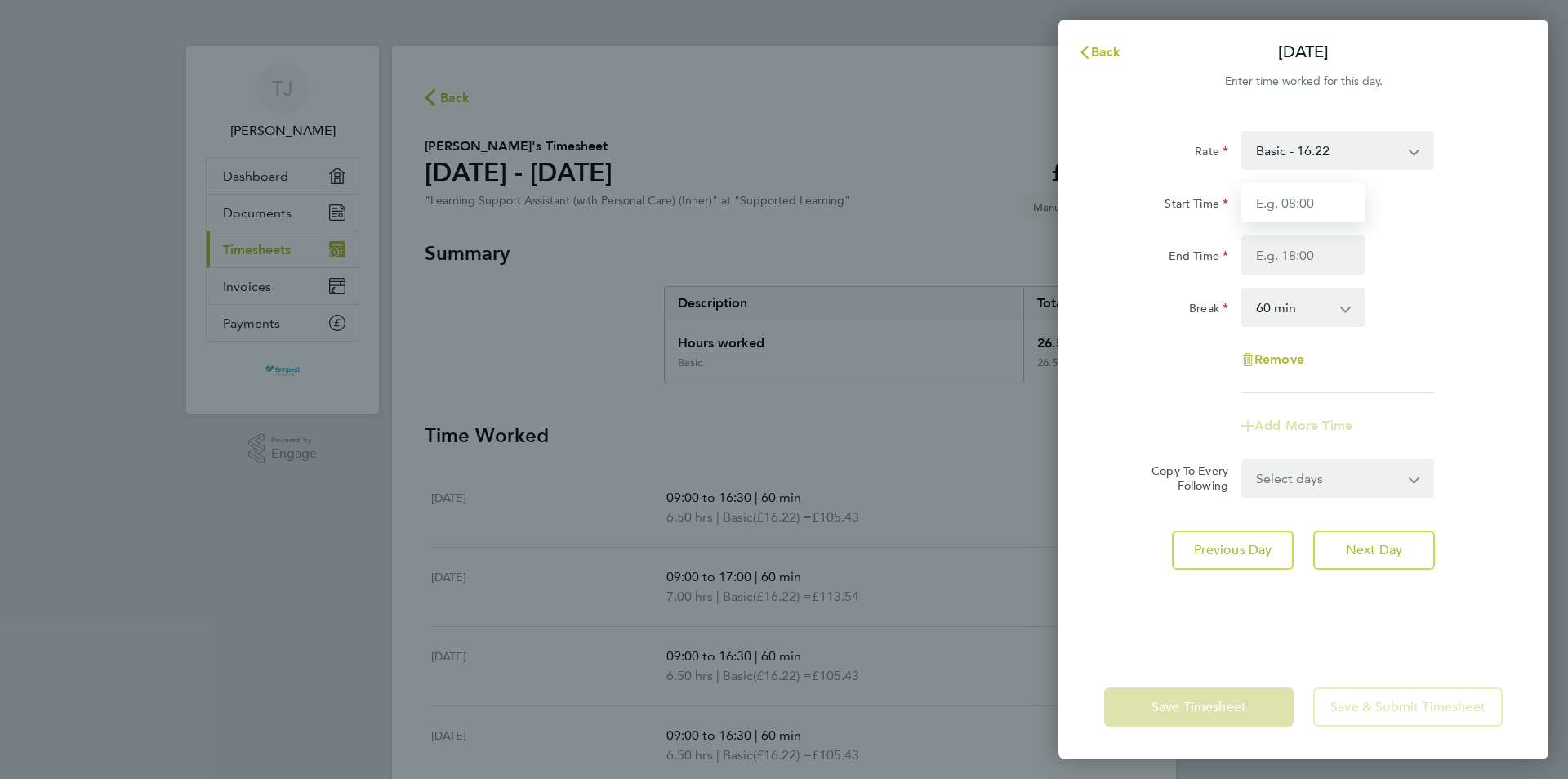
click at [1319, 212] on input "Start Time" at bounding box center [1303, 202] width 124 height 39
type input "09:00"
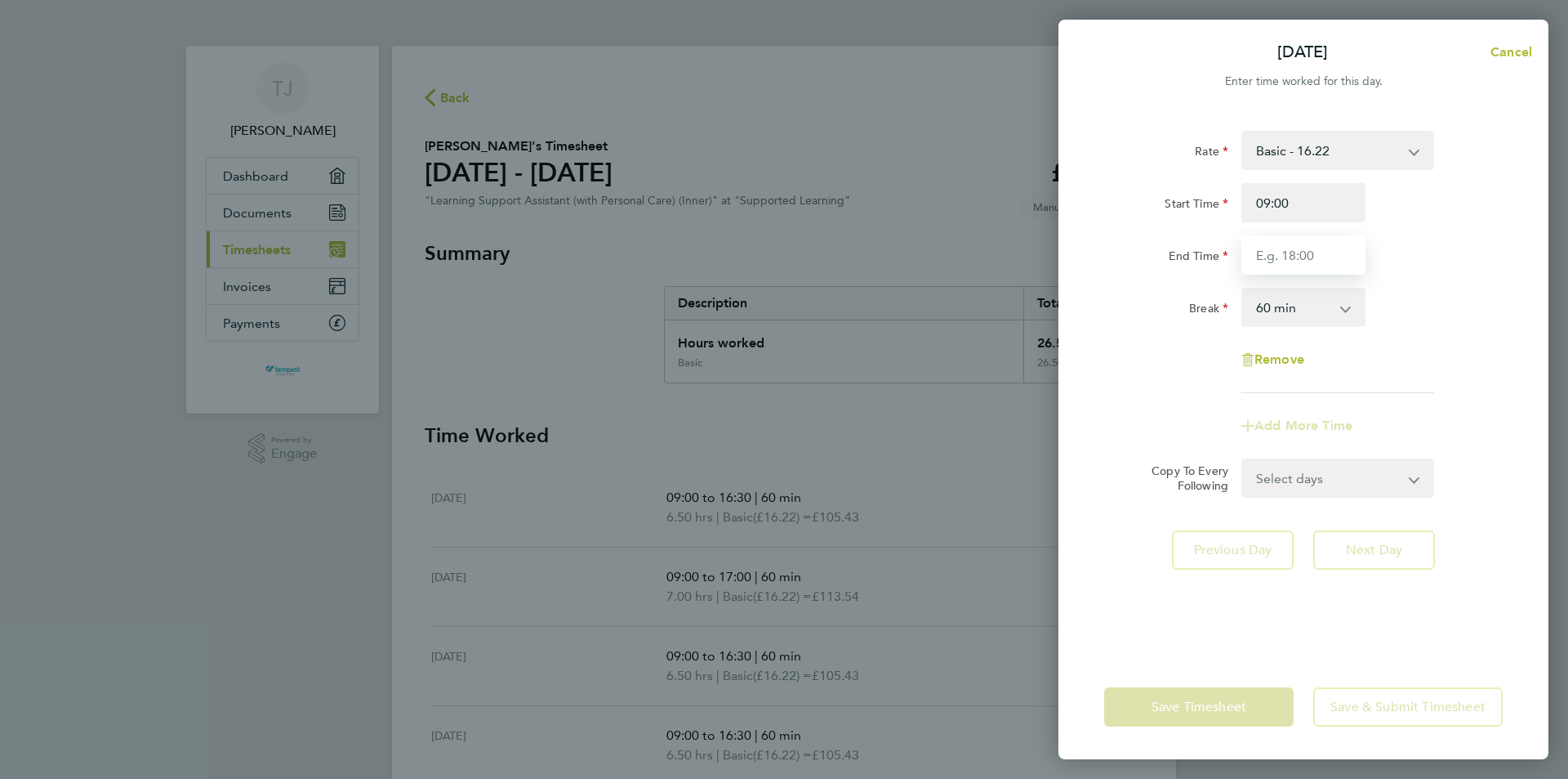
click at [1262, 270] on input "End Time" at bounding box center [1303, 255] width 124 height 39
type input "16:00"
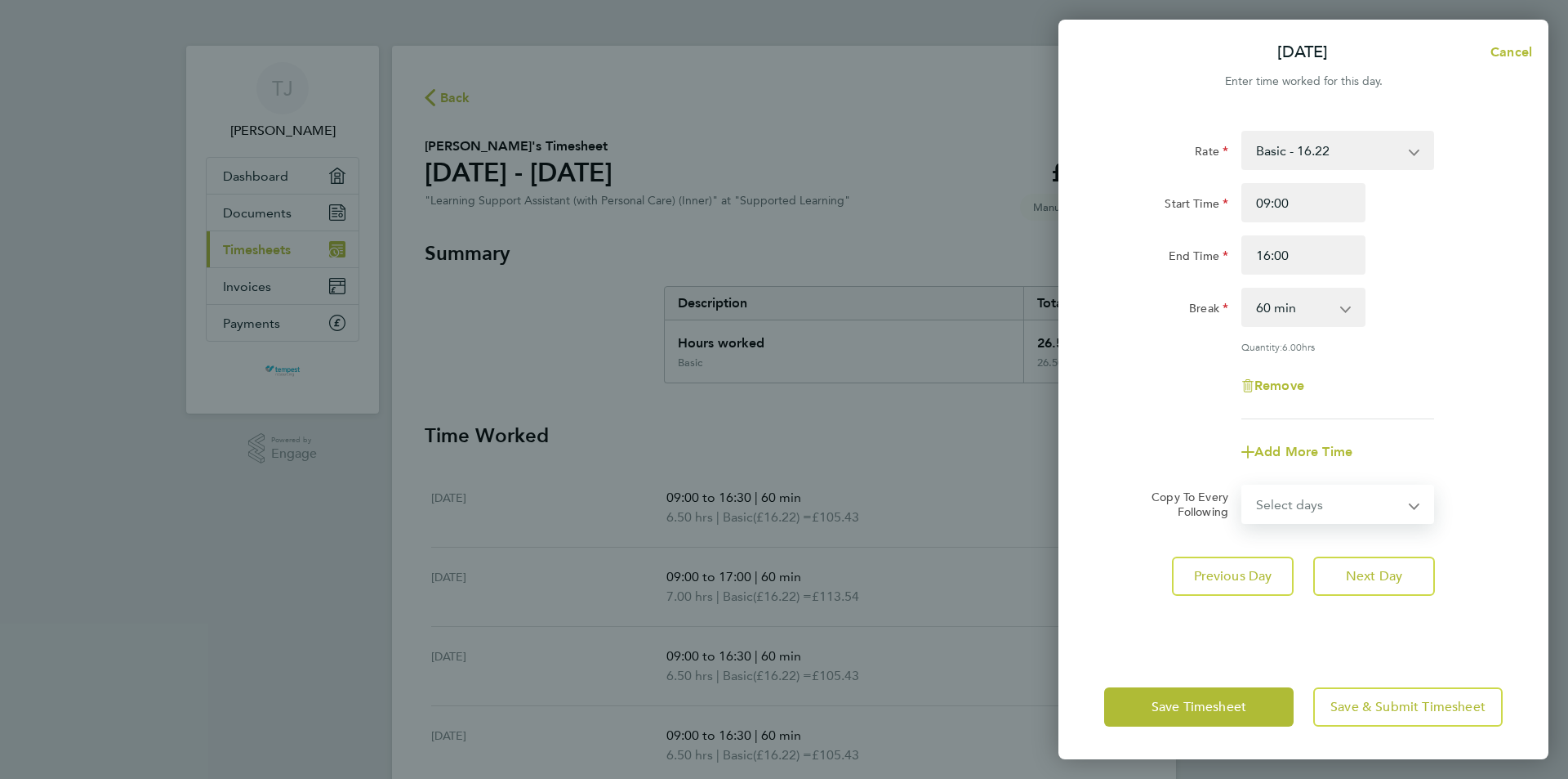
click at [1269, 491] on select "Select days Day Weekend (Sat-Sun) [DATE] [DATE]" at bounding box center [1329, 505] width 171 height 36
click at [1195, 704] on span "Save Timesheet" at bounding box center [1199, 706] width 95 height 16
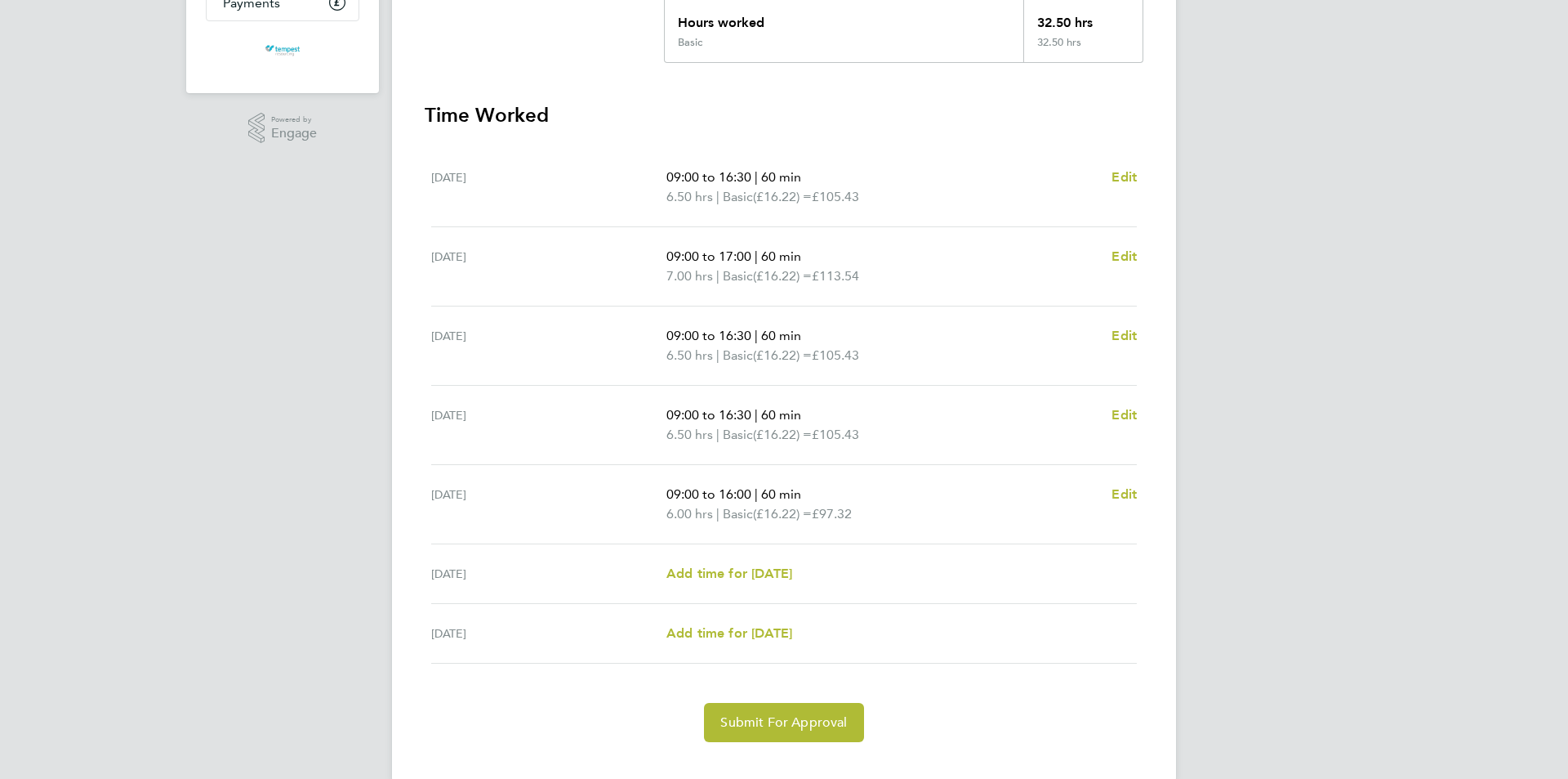
scroll to position [327, 0]
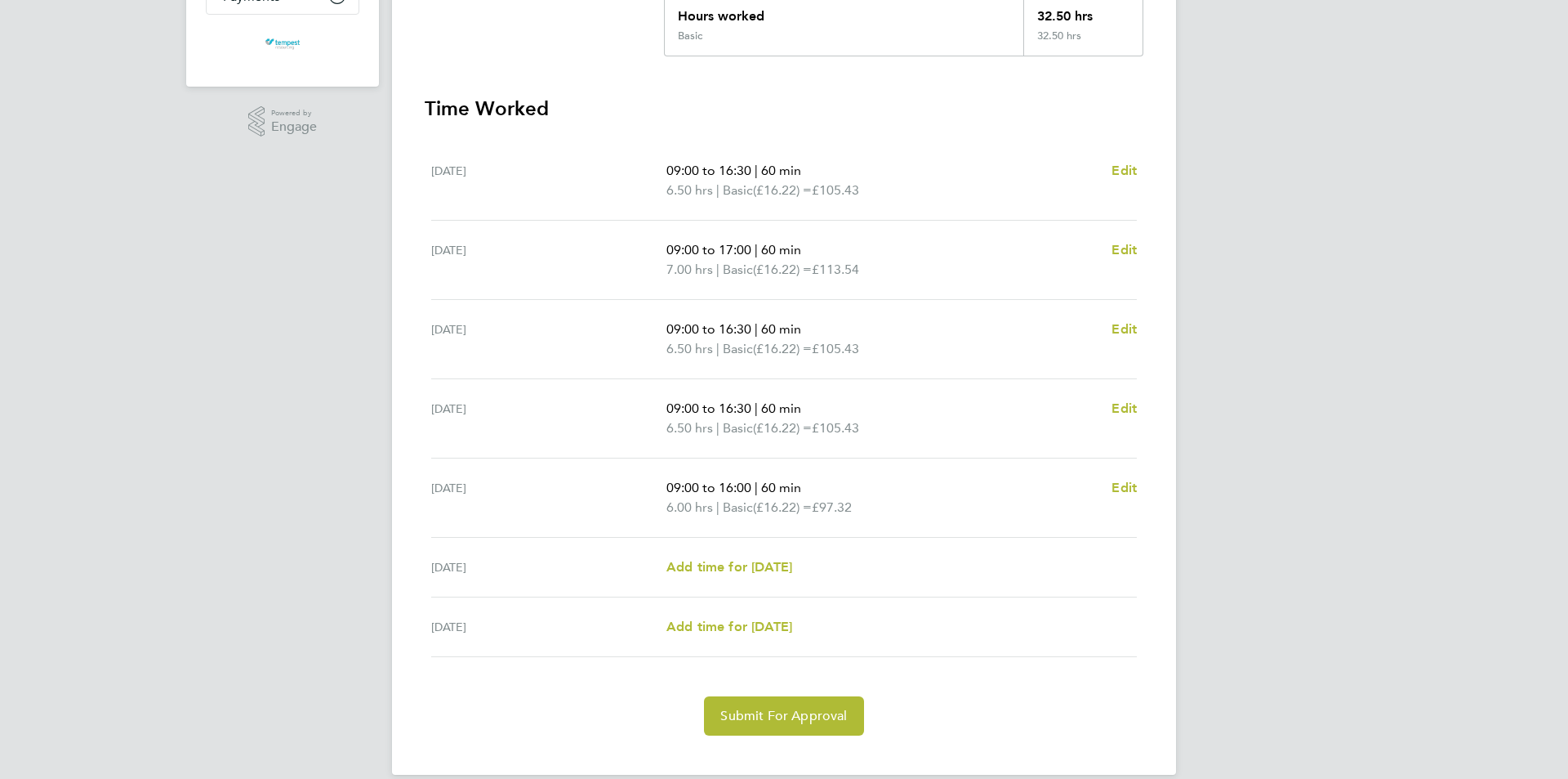
drag, startPoint x: 1008, startPoint y: 514, endPoint x: 758, endPoint y: 355, distance: 296.3
drag, startPoint x: 758, startPoint y: 355, endPoint x: 1303, endPoint y: 383, distance: 545.7
click at [1303, 383] on div "TJ [PERSON_NAME] Applications: Dashboard Documents Current page: Timesheets Inv…" at bounding box center [784, 237] width 1568 height 1127
click at [798, 728] on button "Submit For Approval" at bounding box center [784, 715] width 159 height 39
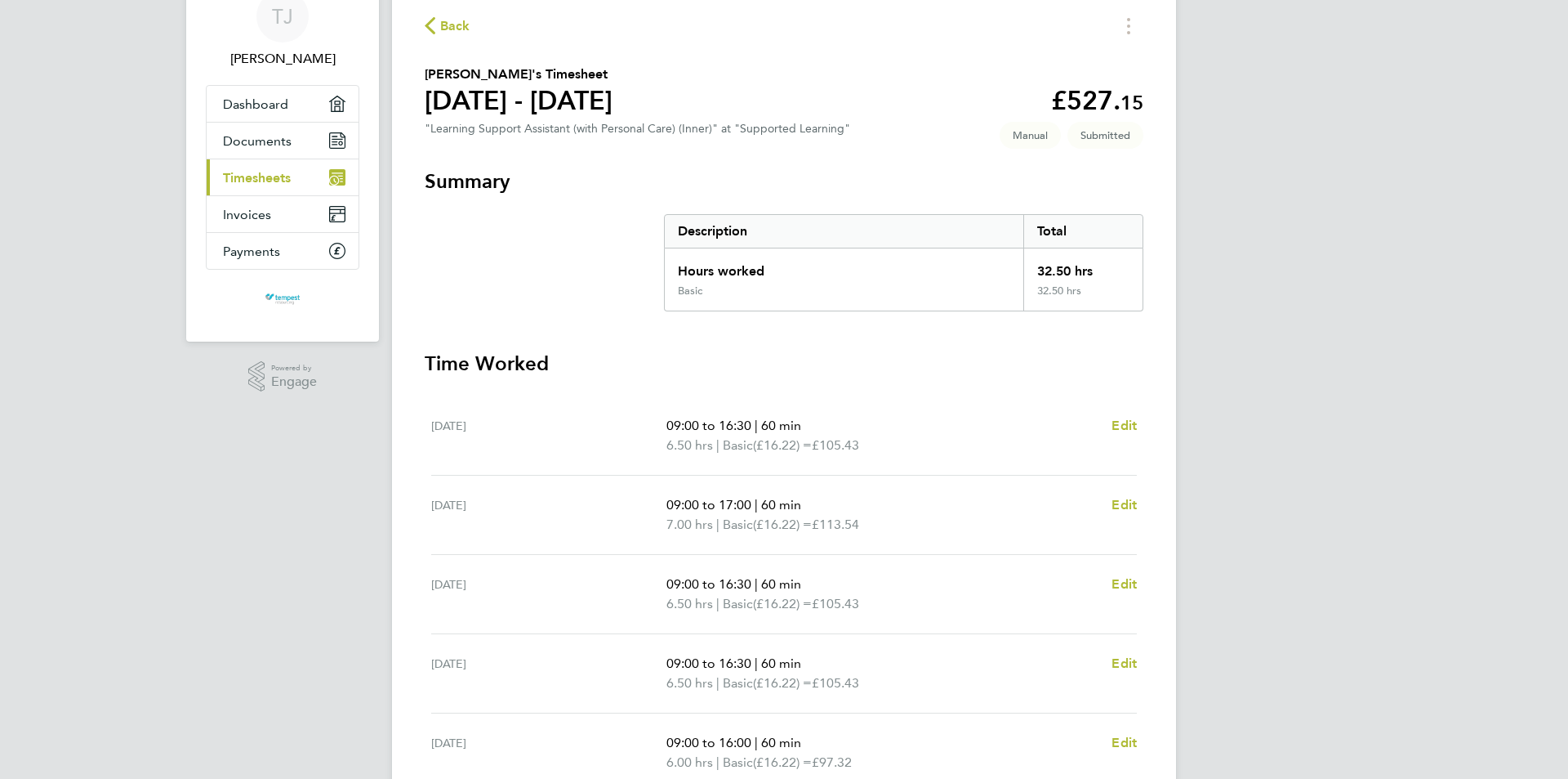
scroll to position [0, 0]
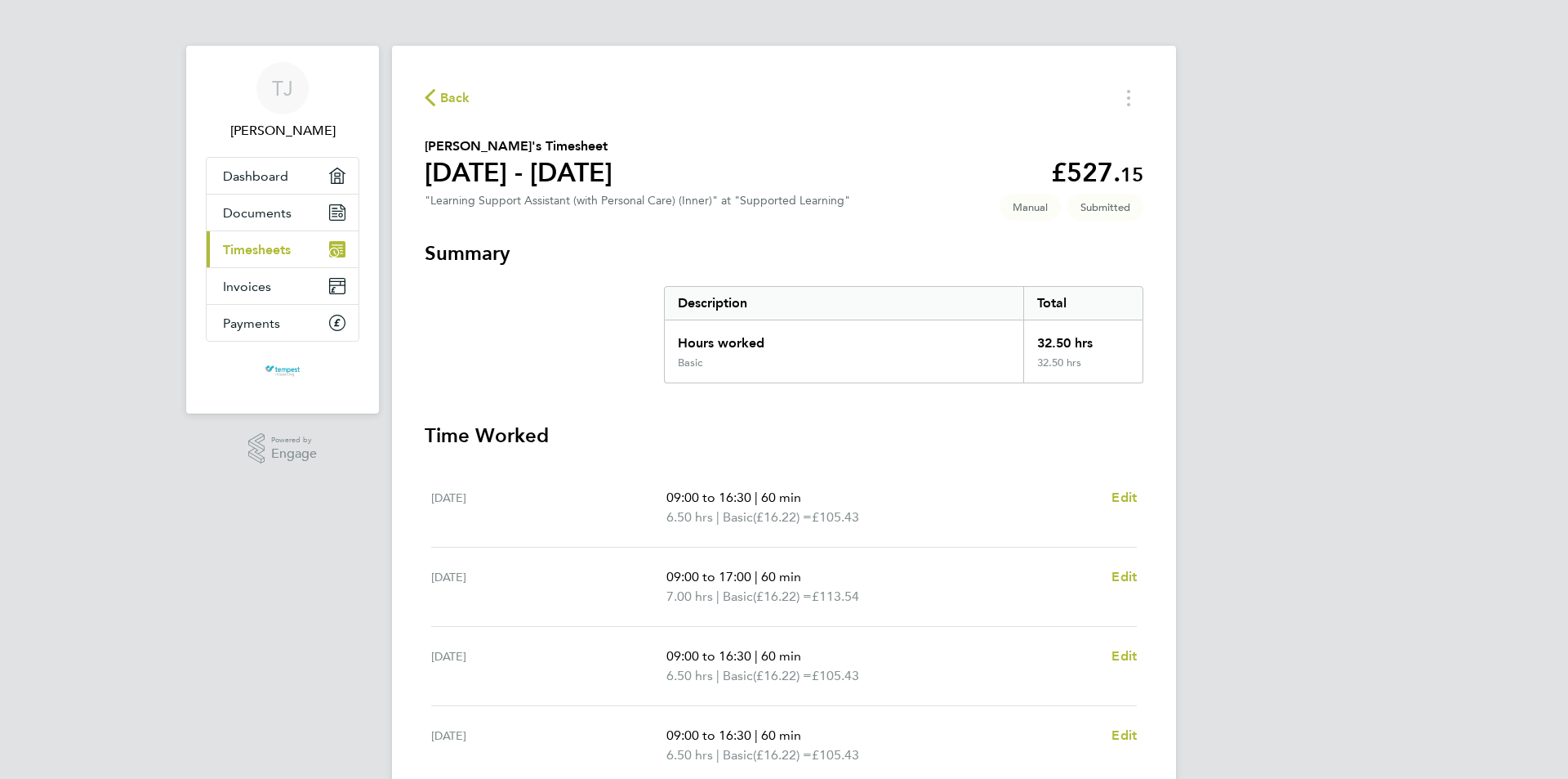
click at [467, 94] on span "Back" at bounding box center [455, 97] width 30 height 20
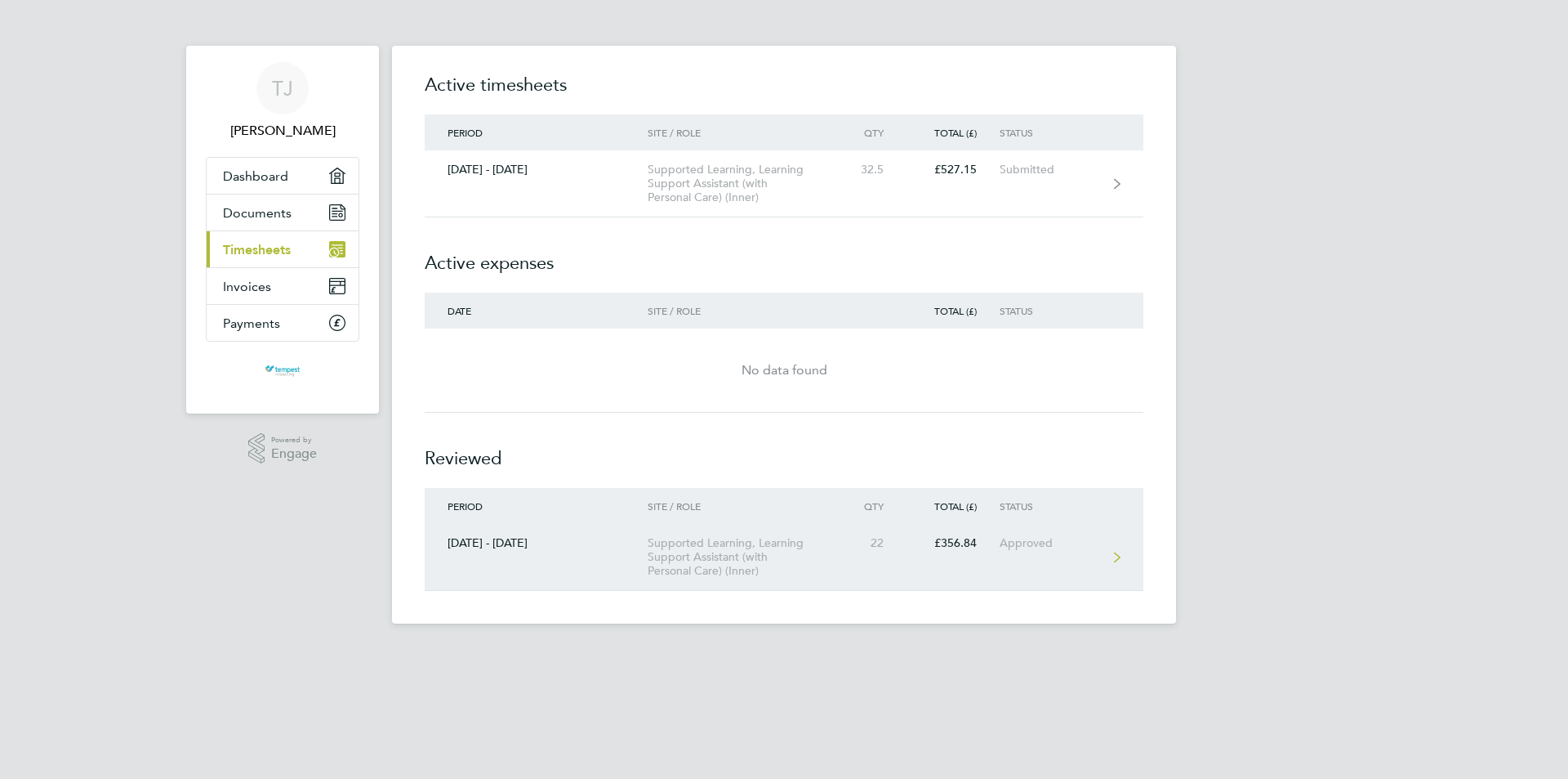
click at [977, 547] on div "£356.84" at bounding box center [953, 542] width 93 height 14
